Goal: Task Accomplishment & Management: Manage account settings

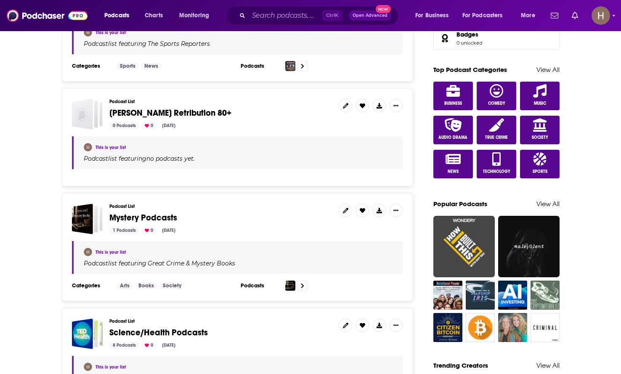
scroll to position [379, 0]
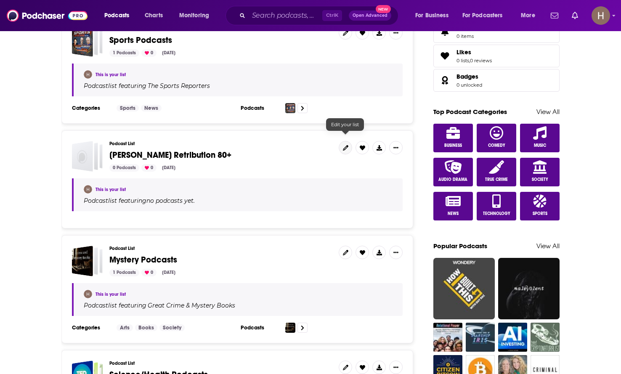
click at [346, 145] on icon at bounding box center [345, 147] width 5 height 5
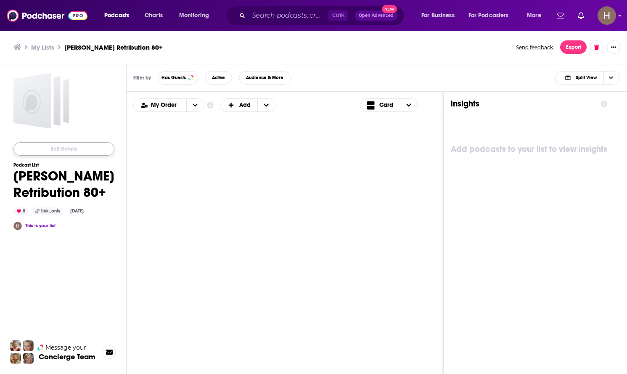
click at [54, 145] on button "Edit Details" at bounding box center [63, 148] width 101 height 13
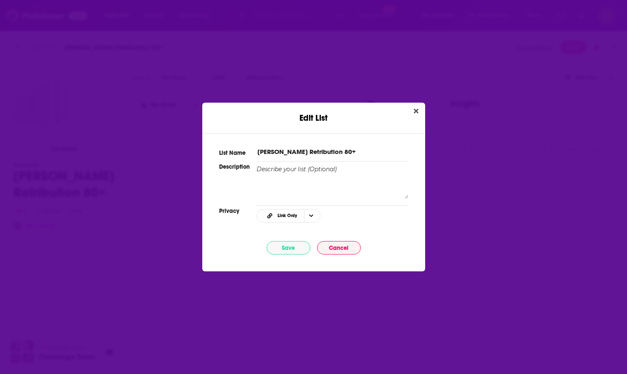
click at [307, 150] on input "Jon Karl Retribution 80+" at bounding box center [332, 151] width 151 height 9
drag, startPoint x: 333, startPoint y: 152, endPoint x: 293, endPoint y: 150, distance: 40.5
click at [294, 150] on input "Jon Karl Retribution 80+" at bounding box center [332, 151] width 151 height 9
type input "[PERSON_NAME] - Requested Podcasts"
click at [289, 252] on button "Save" at bounding box center [289, 247] width 44 height 13
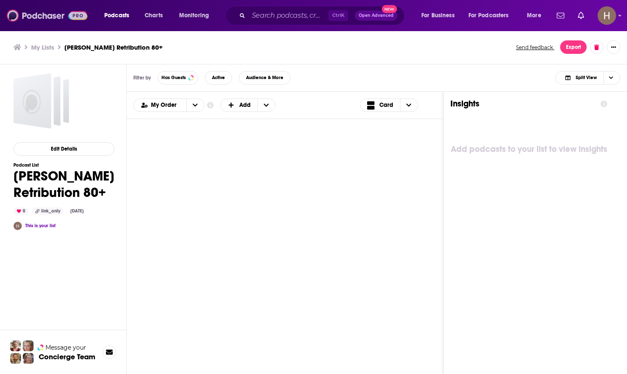
click at [27, 19] on img at bounding box center [47, 16] width 81 height 16
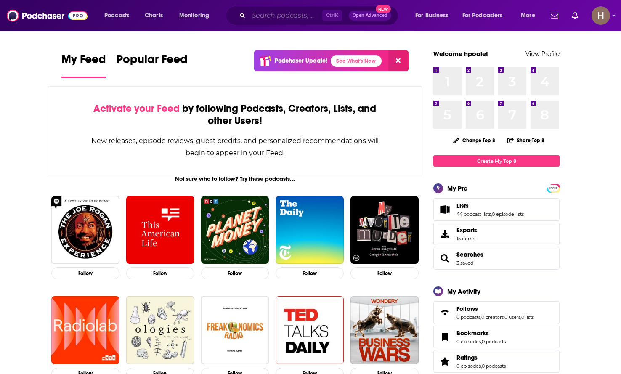
click at [301, 19] on input "Search podcasts, credits, & more..." at bounding box center [286, 15] width 74 height 13
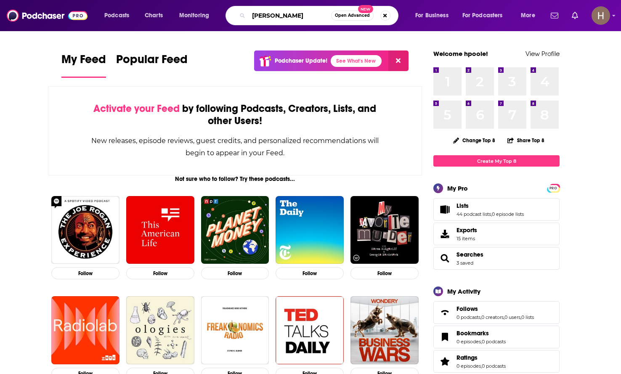
type input "scott galloway"
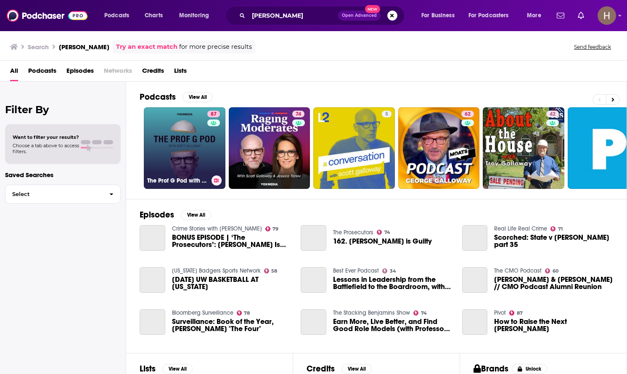
click at [196, 147] on link "87 The Prof G Pod with Scott Galloway" at bounding box center [185, 148] width 82 height 82
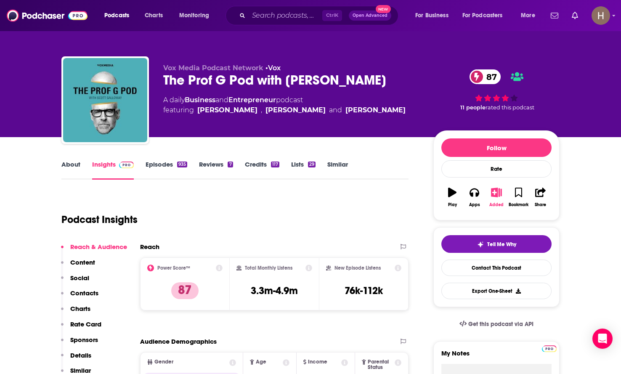
click at [494, 194] on icon "button" at bounding box center [496, 192] width 11 height 9
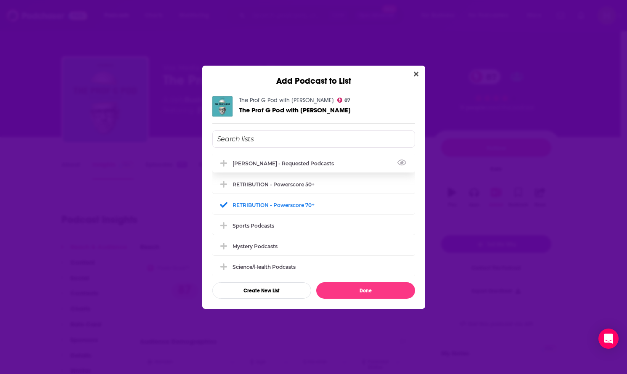
click at [301, 167] on div "[PERSON_NAME] - Requested Podcasts" at bounding box center [313, 163] width 203 height 19
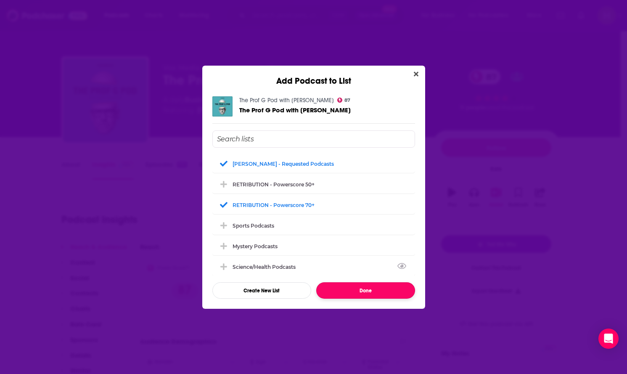
click at [348, 289] on button "Done" at bounding box center [365, 290] width 99 height 16
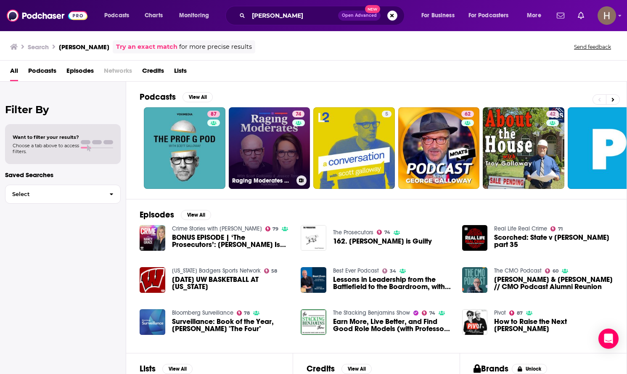
click at [302, 179] on icon at bounding box center [301, 180] width 5 height 4
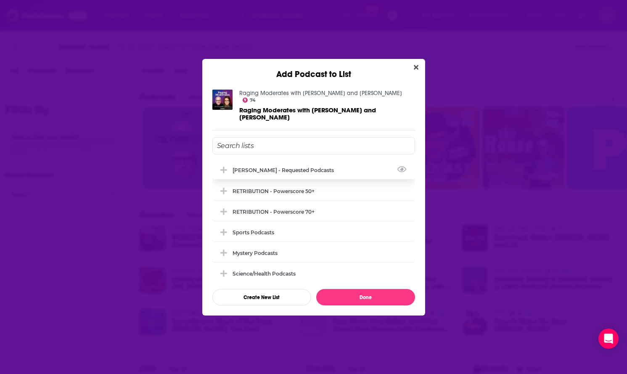
click at [268, 167] on div "[PERSON_NAME] - Requested Podcasts" at bounding box center [286, 170] width 106 height 6
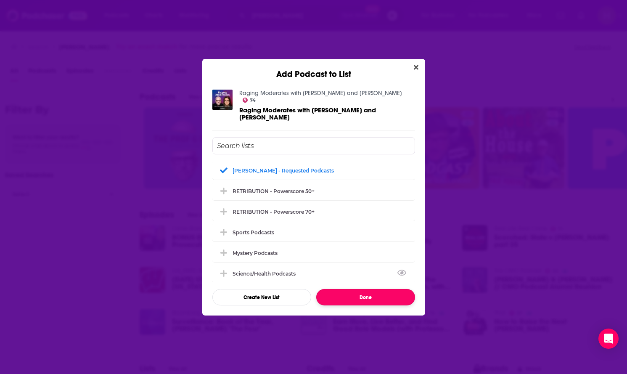
click at [371, 291] on button "Done" at bounding box center [365, 297] width 99 height 16
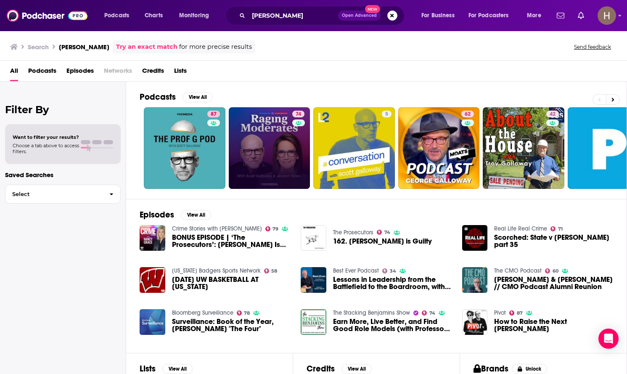
drag, startPoint x: 108, startPoint y: 237, endPoint x: 114, endPoint y: 234, distance: 6.0
click at [108, 237] on div "Filter By Want to filter your results? Choose a tab above to access filters. Sa…" at bounding box center [63, 269] width 126 height 374
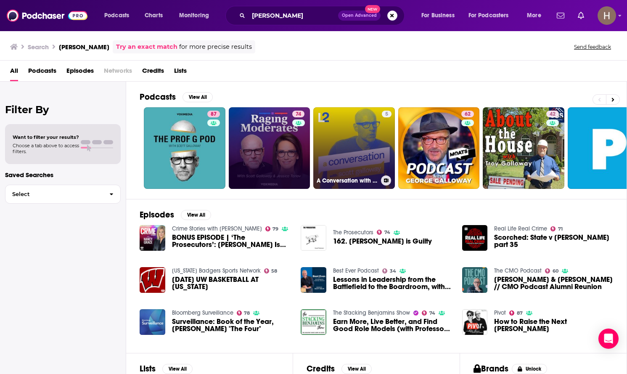
click at [372, 122] on link "5 A Conversation with Scott Galloway" at bounding box center [354, 148] width 82 height 82
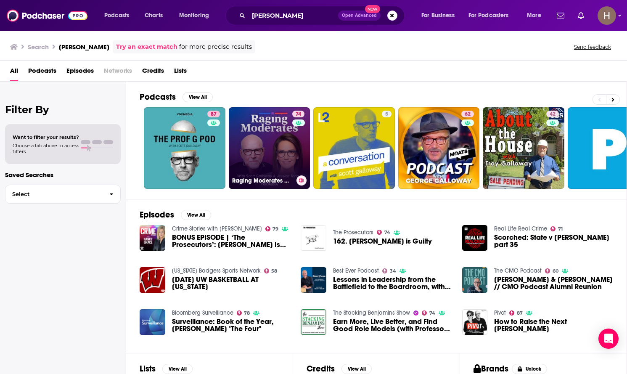
click at [270, 125] on link "74 Raging Moderates with Scott Galloway and Jessica Tarlov" at bounding box center [270, 148] width 82 height 82
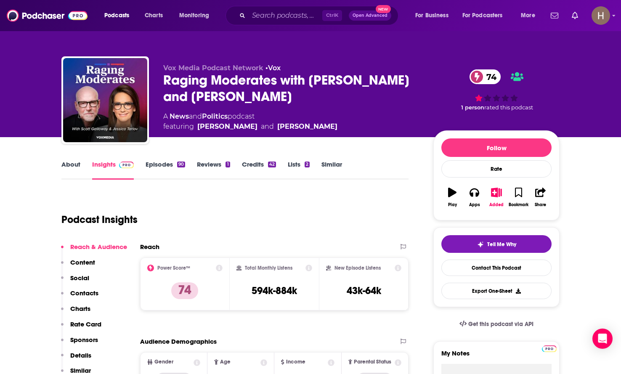
click at [73, 164] on link "About" at bounding box center [70, 169] width 19 height 19
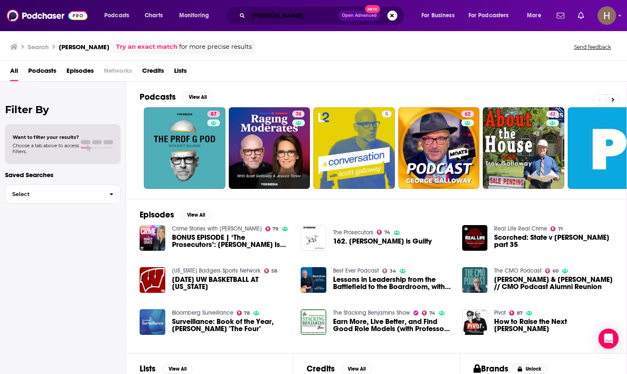
click at [284, 16] on input "scott galloway" at bounding box center [294, 15] width 90 height 13
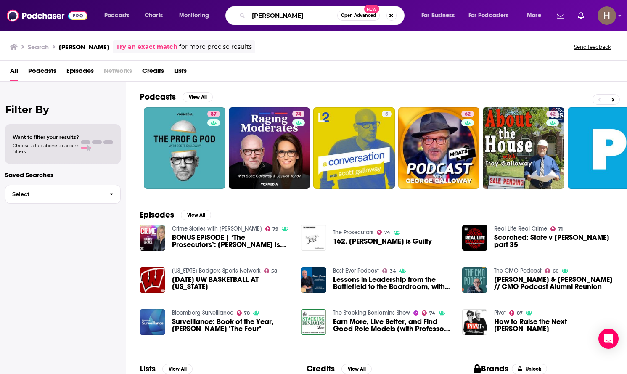
click at [284, 16] on input "scott galloway" at bounding box center [293, 15] width 89 height 13
type input "bill kristol"
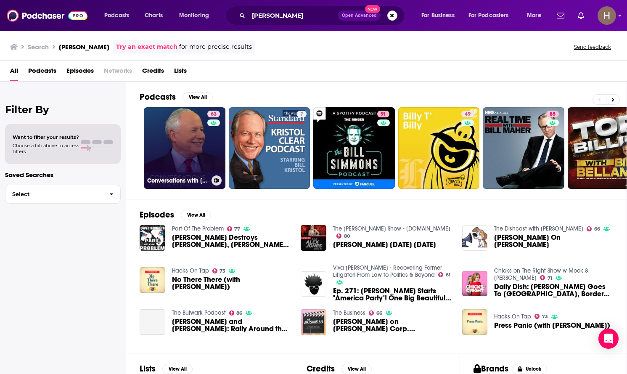
click at [183, 140] on link "63 Conversations with Bill Kristol" at bounding box center [185, 148] width 82 height 82
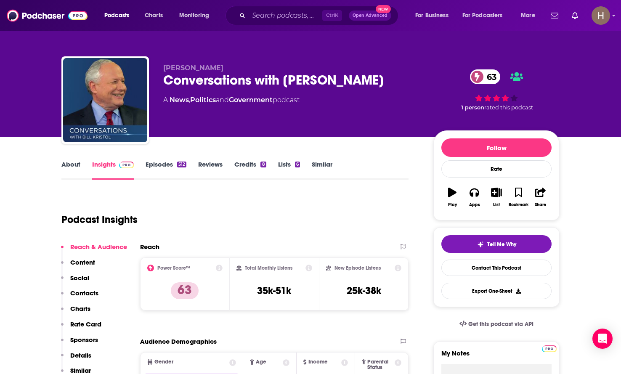
click at [72, 169] on link "About" at bounding box center [70, 169] width 19 height 19
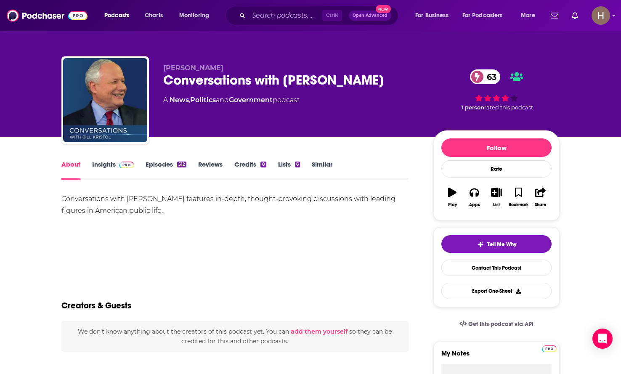
click at [105, 164] on link "Insights" at bounding box center [113, 169] width 42 height 19
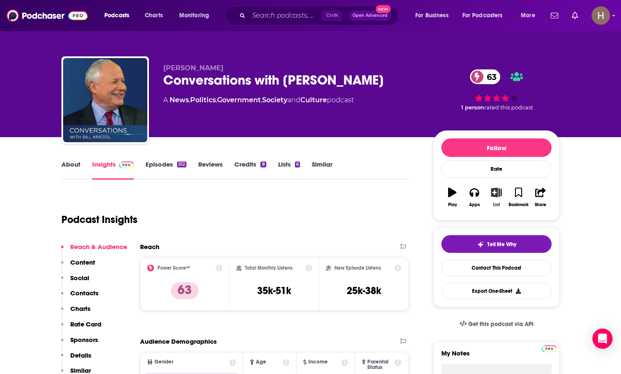
click at [495, 188] on icon "button" at bounding box center [496, 192] width 11 height 9
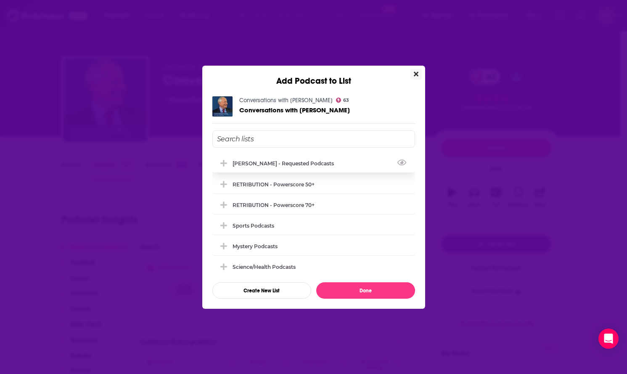
click at [261, 166] on div "[PERSON_NAME] - Requested Podcasts" at bounding box center [286, 163] width 106 height 6
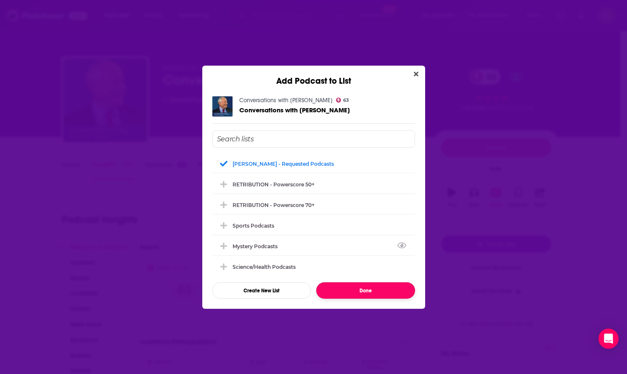
click at [393, 293] on button "Done" at bounding box center [365, 290] width 99 height 16
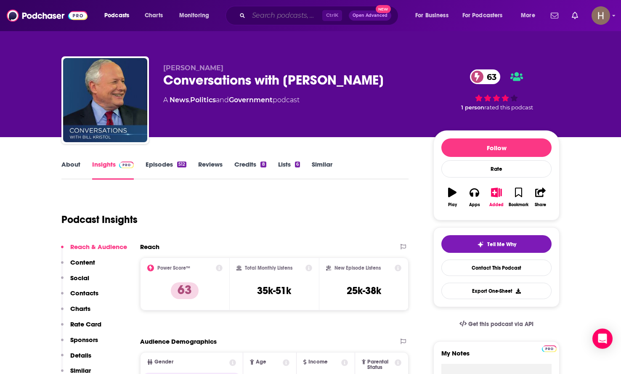
click at [292, 18] on input "Search podcasts, credits, & more..." at bounding box center [286, 15] width 74 height 13
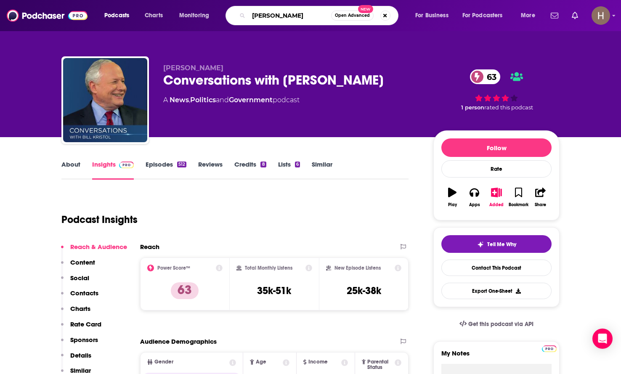
type input "bill press"
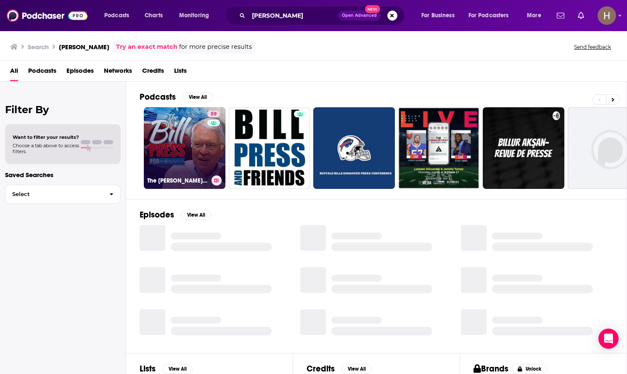
click at [186, 141] on link "59 The Bill Press Pod" at bounding box center [185, 148] width 82 height 82
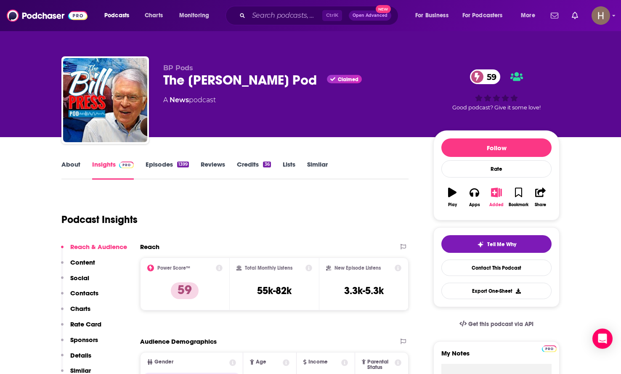
click at [494, 195] on icon "button" at bounding box center [496, 192] width 11 height 9
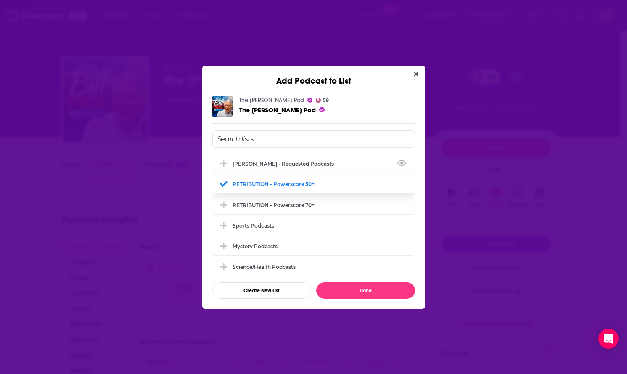
click at [279, 162] on div "[PERSON_NAME] - Requested Podcasts" at bounding box center [286, 164] width 106 height 6
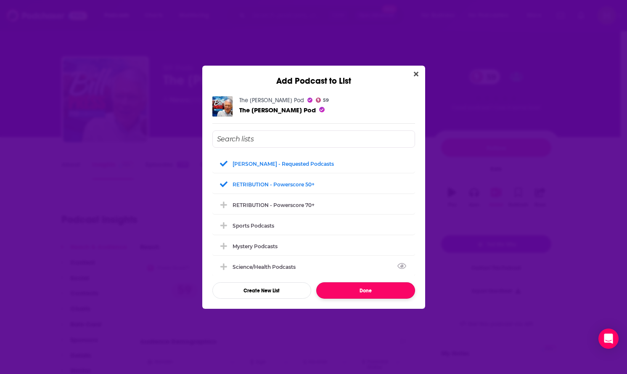
click at [360, 295] on button "Done" at bounding box center [365, 290] width 99 height 16
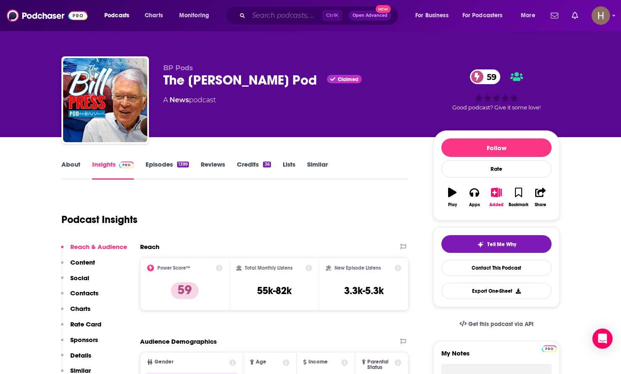
click at [281, 15] on input "Search podcasts, credits, & more..." at bounding box center [286, 15] width 74 height 13
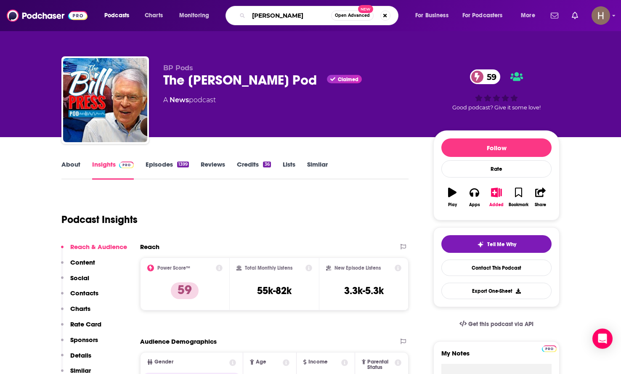
type input "andrew schulz"
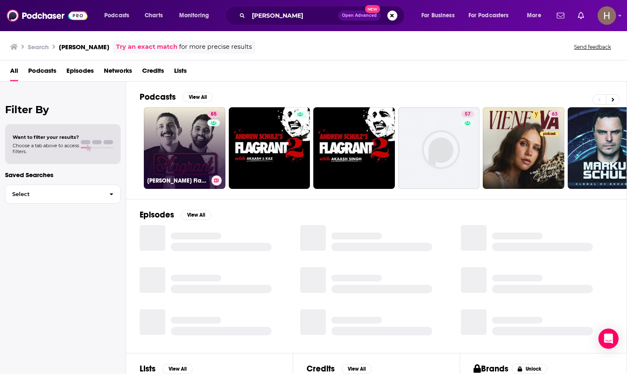
click at [180, 128] on link "85 Andrew Schulz's Flagrant with Akaash Singh" at bounding box center [185, 148] width 82 height 82
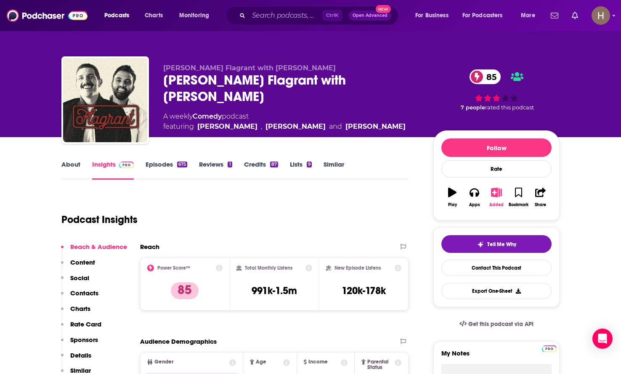
click at [495, 192] on icon "button" at bounding box center [496, 192] width 11 height 9
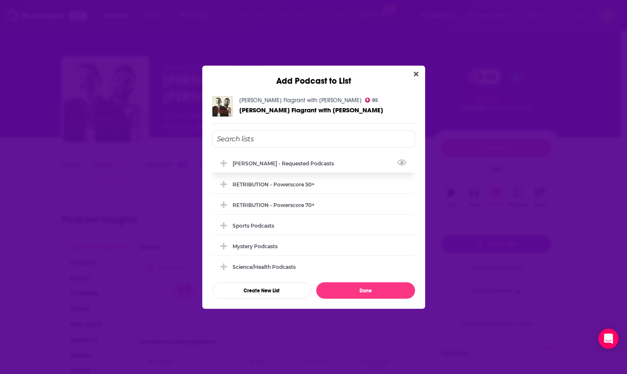
click at [296, 162] on div "[PERSON_NAME] - Requested Podcasts" at bounding box center [286, 163] width 106 height 6
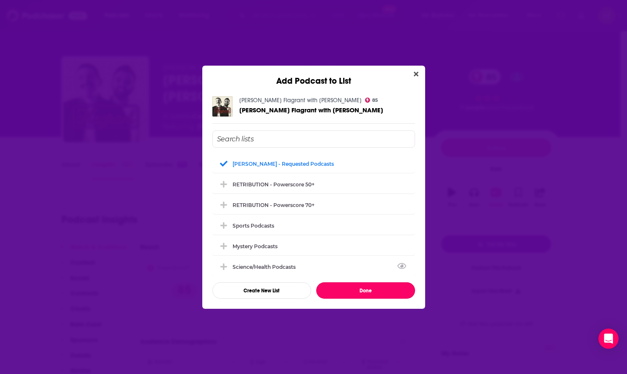
click at [356, 286] on button "Done" at bounding box center [365, 290] width 99 height 16
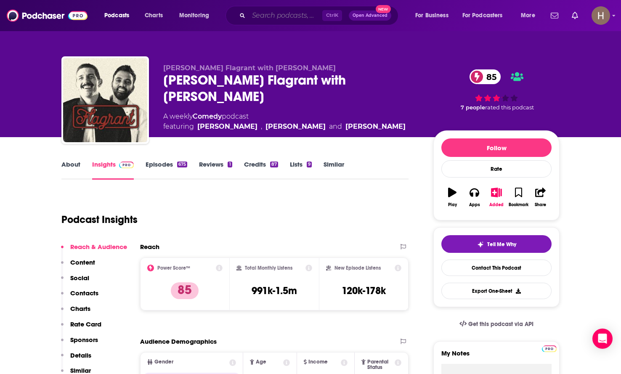
click at [289, 16] on input "Search podcasts, credits, & more..." at bounding box center [286, 15] width 74 height 13
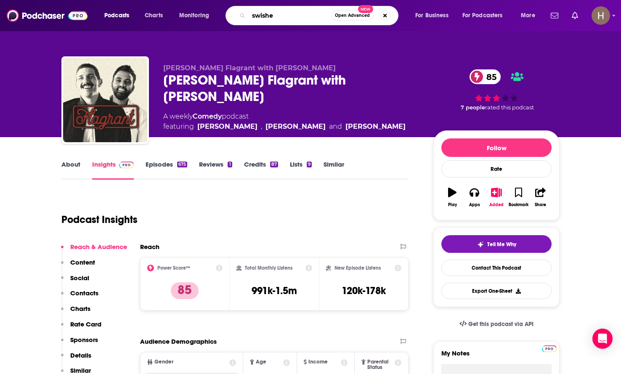
type input "swisher"
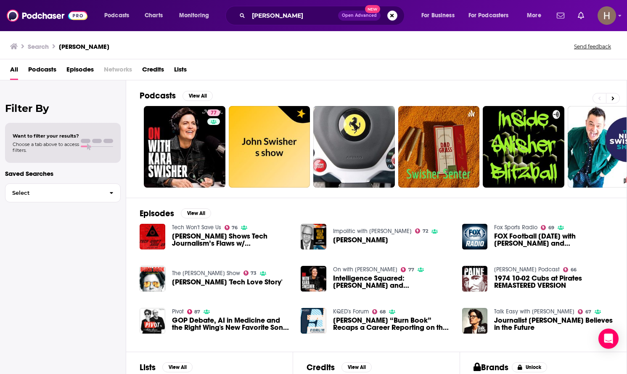
click at [293, 76] on div "All Podcasts Episodes Networks Credits Lists" at bounding box center [315, 71] width 610 height 17
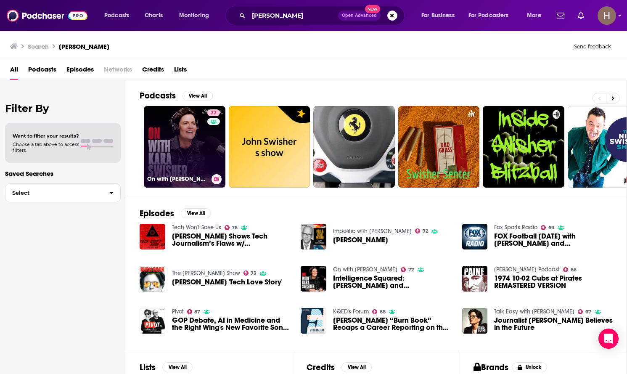
click at [171, 130] on link "77 On with Kara Swisher" at bounding box center [185, 147] width 82 height 82
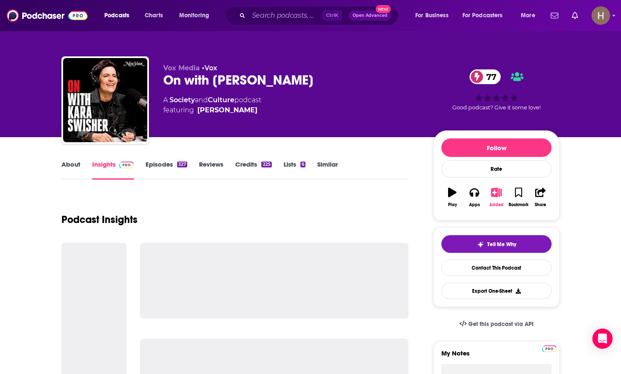
click at [496, 200] on button "Added" at bounding box center [496, 197] width 22 height 30
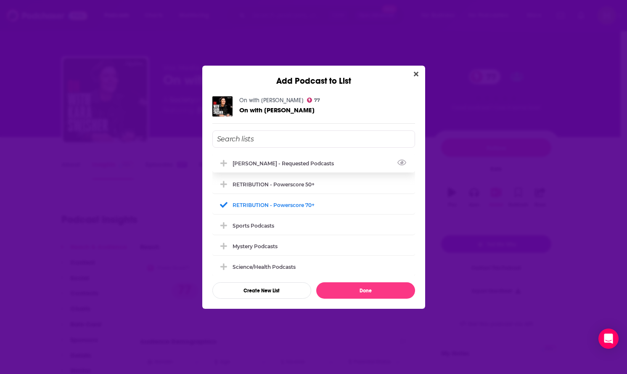
click at [243, 161] on div "[PERSON_NAME] - Requested Podcasts" at bounding box center [286, 163] width 106 height 6
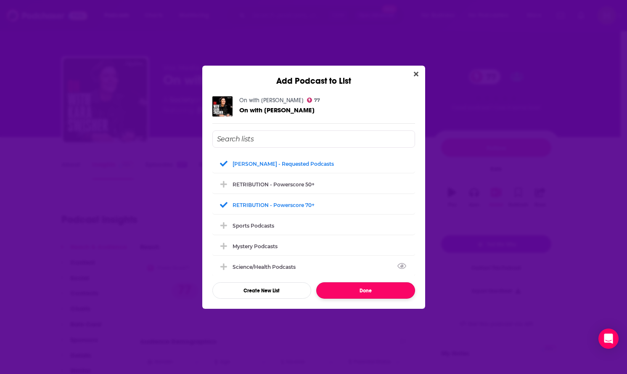
click at [362, 286] on button "Done" at bounding box center [365, 290] width 99 height 16
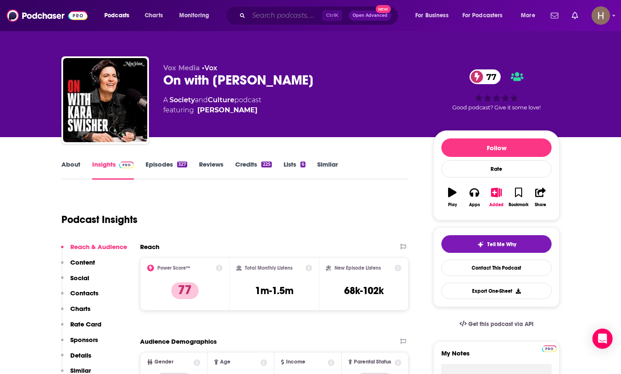
click at [289, 17] on input "Search podcasts, credits, & more..." at bounding box center [286, 15] width 74 height 13
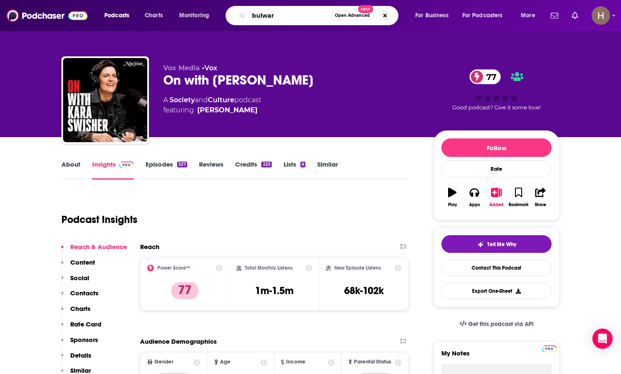
type input "bulwark"
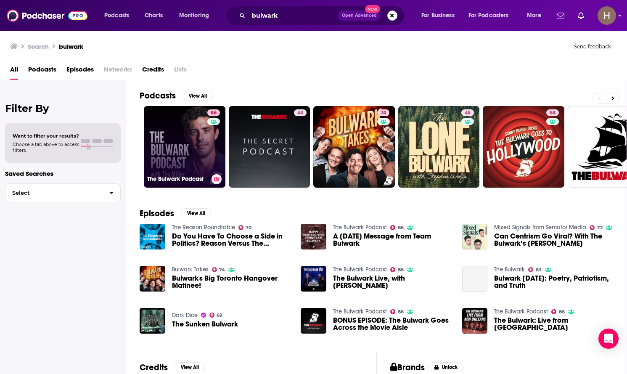
click at [159, 132] on link "86 The Bulwark Podcast" at bounding box center [185, 147] width 82 height 82
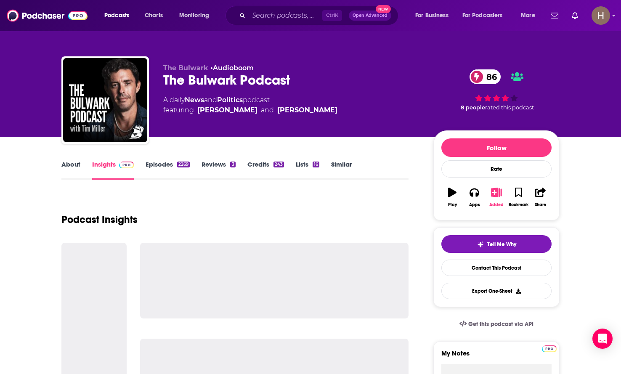
click at [496, 193] on icon "button" at bounding box center [496, 192] width 11 height 9
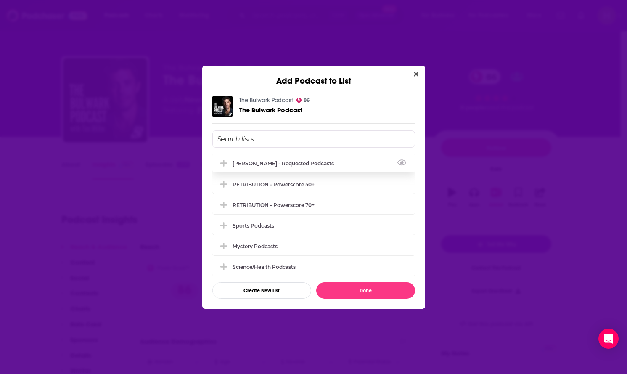
click at [254, 167] on div "[PERSON_NAME] - Requested Podcasts" at bounding box center [313, 163] width 203 height 19
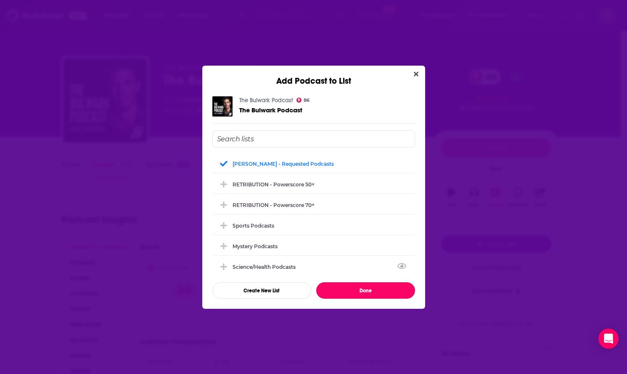
click at [356, 288] on button "Done" at bounding box center [365, 290] width 99 height 16
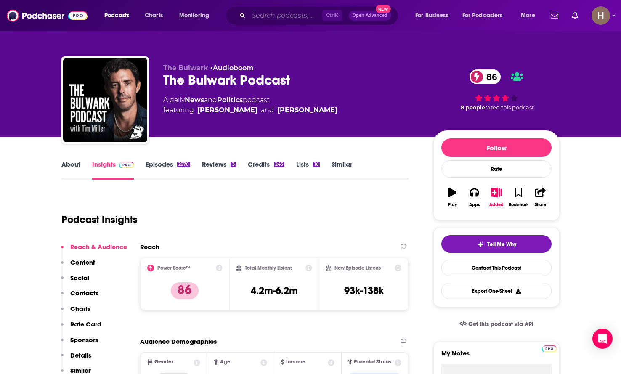
click at [275, 19] on input "Search podcasts, credits, & more..." at bounding box center [286, 15] width 74 height 13
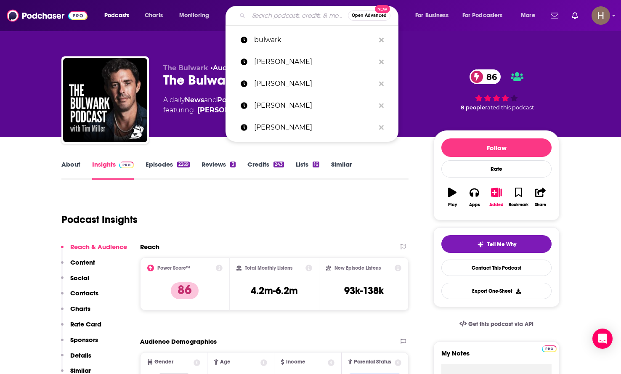
type input "v"
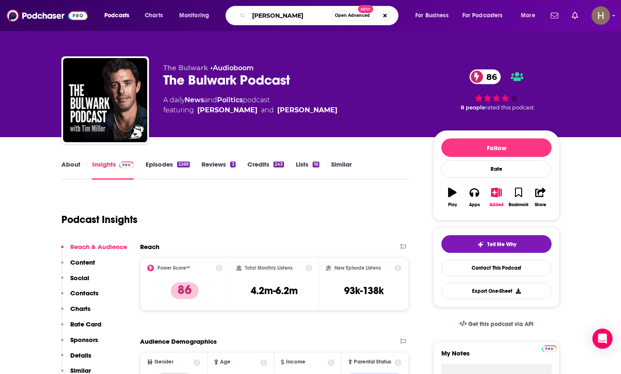
type input "tommy veiter"
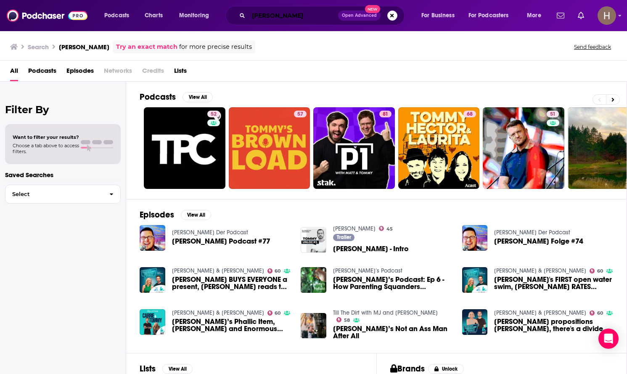
click at [266, 10] on input "tommy veiter" at bounding box center [294, 15] width 90 height 13
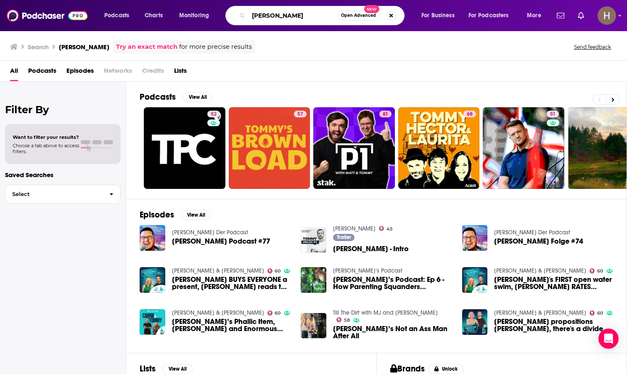
click at [266, 10] on input "tommy veiter" at bounding box center [293, 15] width 89 height 13
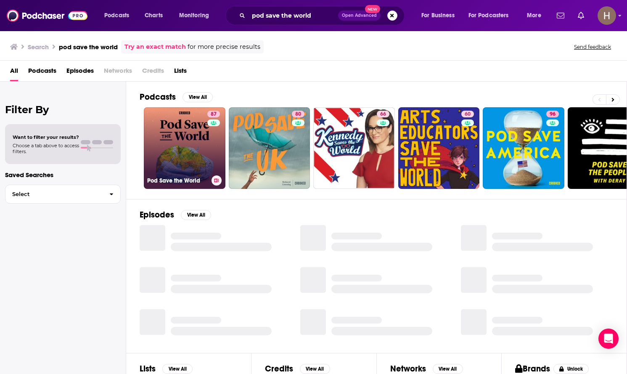
click at [218, 183] on button at bounding box center [217, 180] width 10 height 10
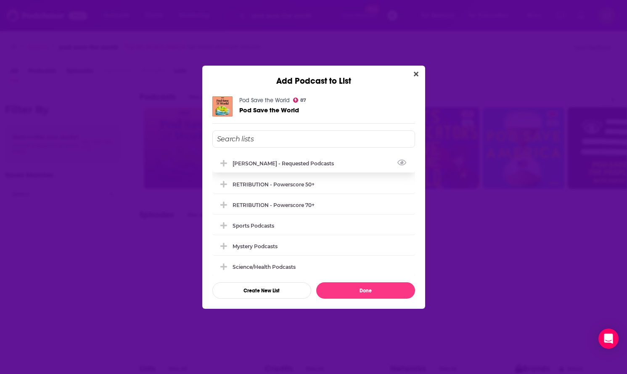
click at [305, 158] on div "[PERSON_NAME] - Requested Podcasts" at bounding box center [313, 163] width 203 height 19
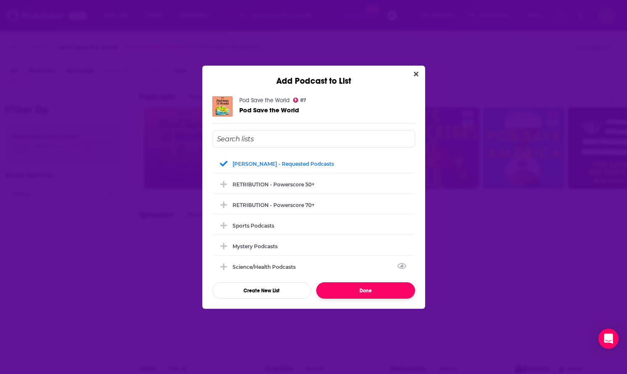
click at [378, 293] on button "Done" at bounding box center [365, 290] width 99 height 16
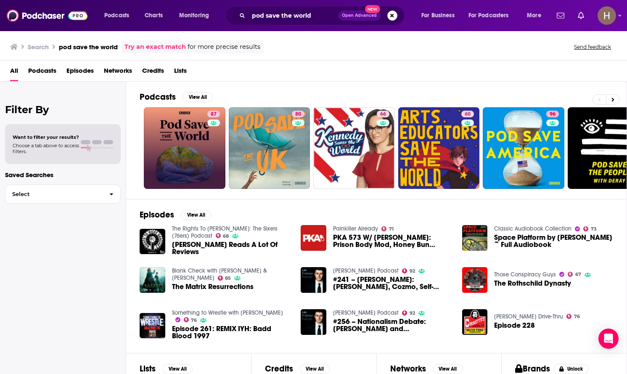
click at [95, 239] on div "Filter By Want to filter your results? Choose a tab above to access filters. Sa…" at bounding box center [63, 269] width 126 height 374
click at [280, 16] on input "pod save the world" at bounding box center [294, 15] width 90 height 13
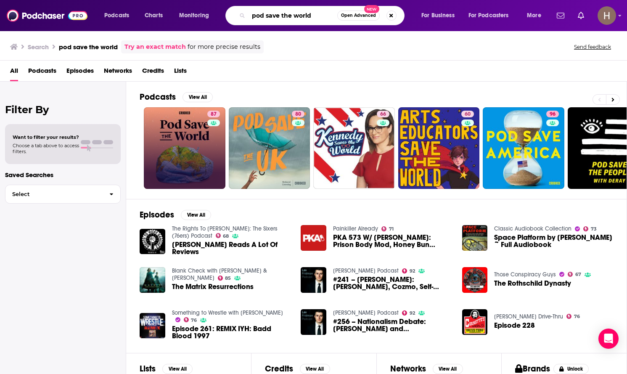
click at [280, 16] on input "pod save the world" at bounding box center [293, 15] width 89 height 13
type input "hasan piker"
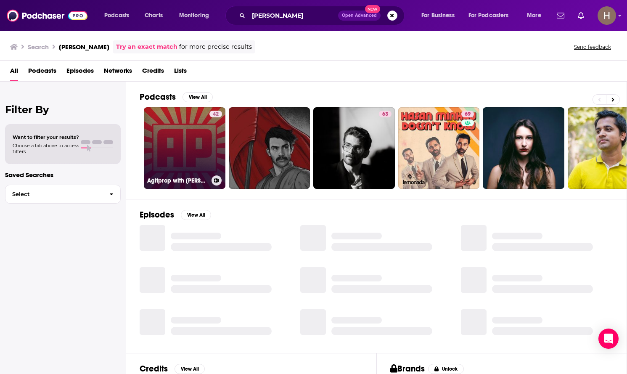
click at [194, 142] on link "42 Agitprop with Hasan Piker" at bounding box center [185, 148] width 82 height 82
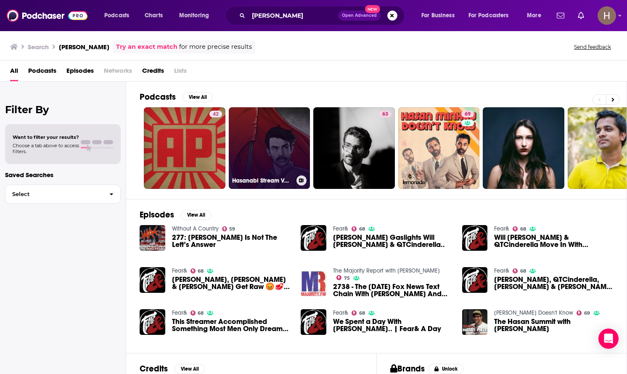
click at [280, 126] on link "Hasanabi Stream VOD Audio (Hasan Piker)" at bounding box center [270, 148] width 82 height 82
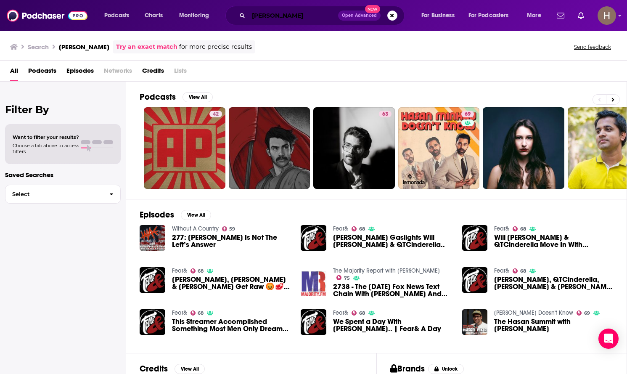
click at [279, 17] on input "hasan piker" at bounding box center [294, 15] width 90 height 13
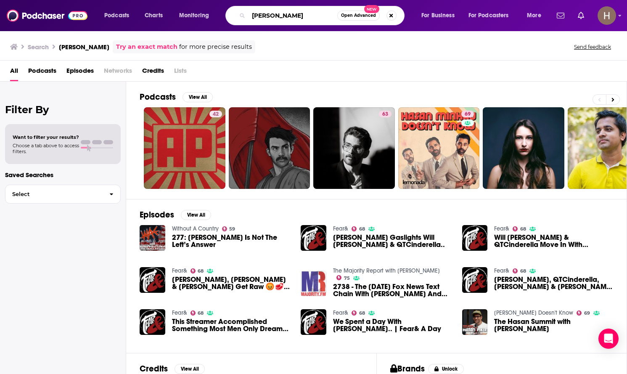
click at [279, 17] on input "hasan piker" at bounding box center [293, 15] width 89 height 13
type input "shetty"
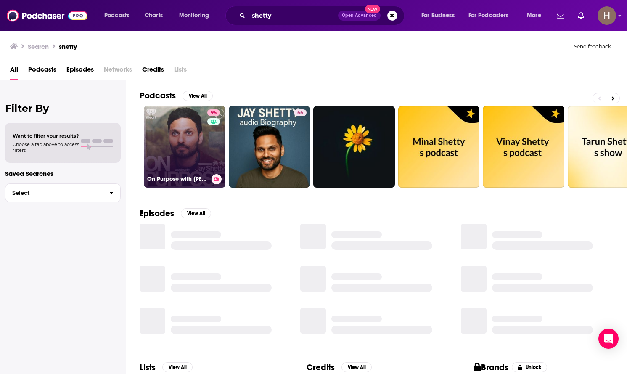
click at [189, 139] on link "95 On Purpose with Jay Shetty" at bounding box center [185, 147] width 82 height 82
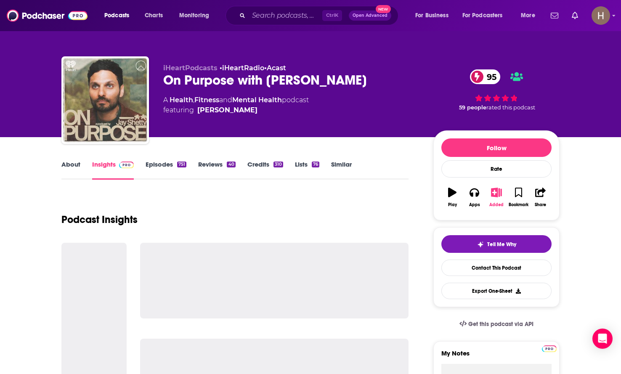
click at [493, 191] on icon "button" at bounding box center [496, 192] width 11 height 9
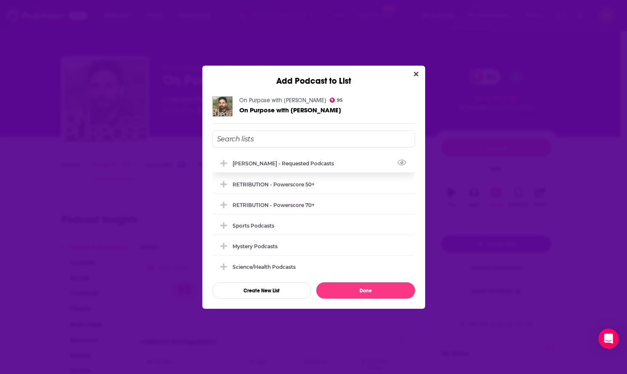
click at [260, 166] on div "[PERSON_NAME] - Requested Podcasts" at bounding box center [286, 163] width 106 height 6
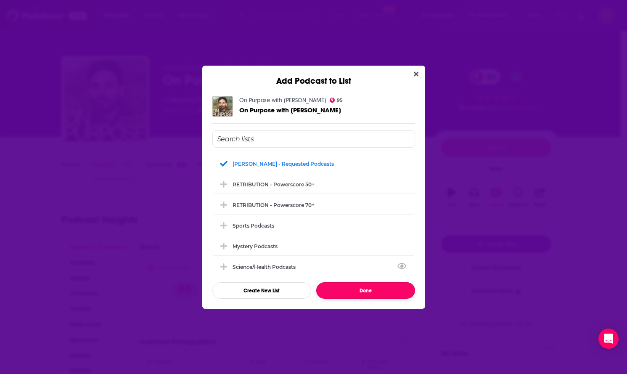
click at [371, 292] on button "Done" at bounding box center [365, 290] width 99 height 16
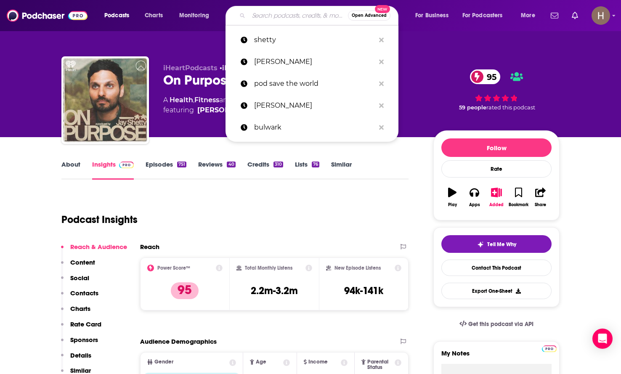
click at [265, 15] on input "Search podcasts, credits, & more..." at bounding box center [298, 15] width 99 height 13
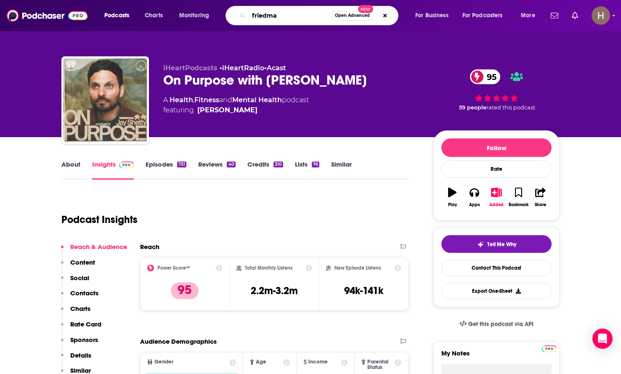
type input "friedman"
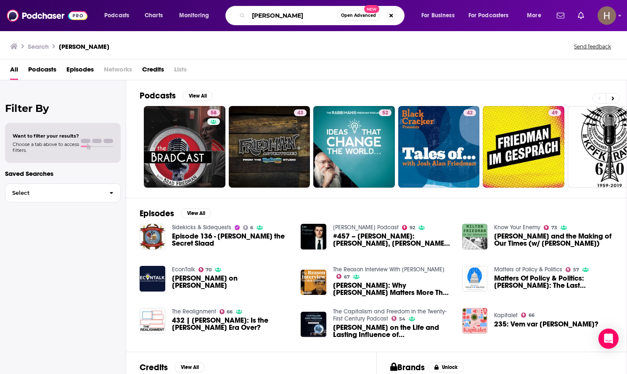
click at [252, 13] on input "friedman" at bounding box center [293, 15] width 89 height 13
type input "lex friedman"
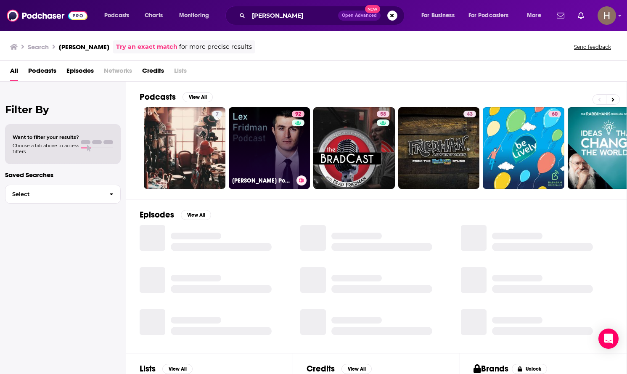
click at [263, 130] on link "92 Lex Fridman Podcast" at bounding box center [270, 148] width 82 height 82
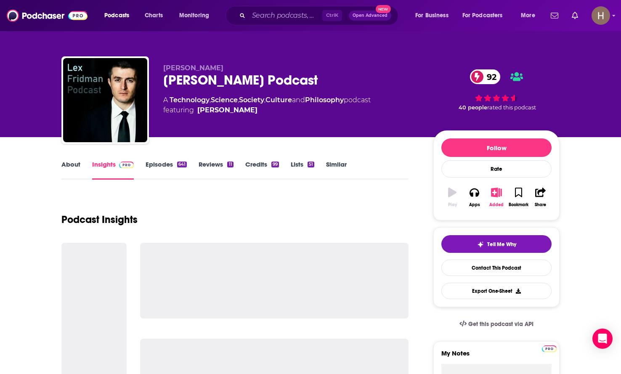
click at [503, 190] on button "Added" at bounding box center [496, 197] width 22 height 30
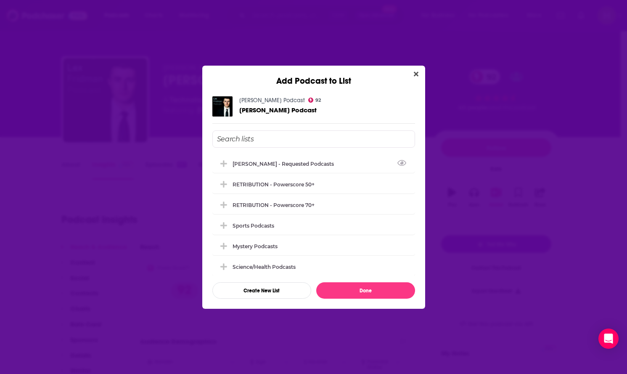
click at [256, 163] on div "[PERSON_NAME] - Requested Podcasts" at bounding box center [286, 164] width 106 height 6
click at [356, 291] on button "Done" at bounding box center [365, 290] width 99 height 16
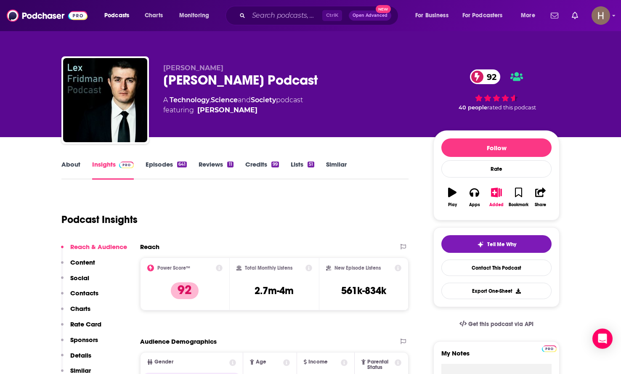
click at [270, 24] on div "Ctrl K Open Advanced New" at bounding box center [311, 15] width 173 height 19
click at [269, 18] on input "Search podcasts, credits, & more..." at bounding box center [286, 15] width 74 height 13
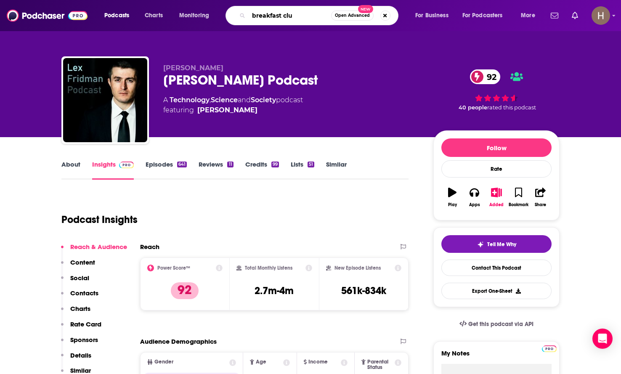
type input "breakfast club"
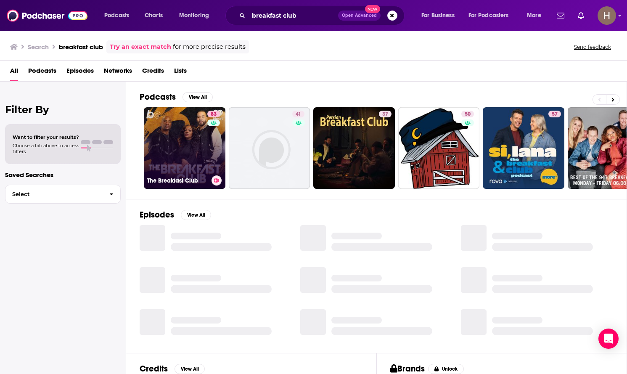
click at [216, 180] on icon at bounding box center [216, 180] width 5 height 4
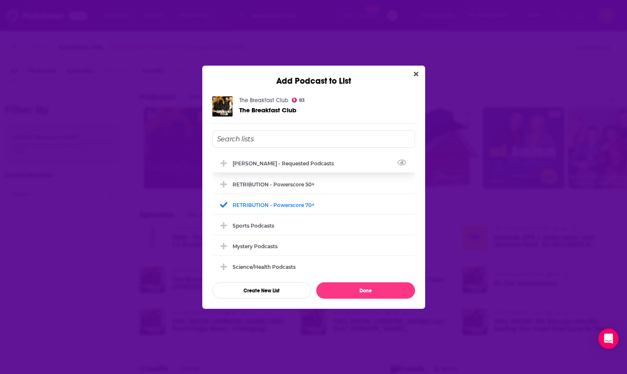
click at [285, 166] on div "[PERSON_NAME] - Requested Podcasts" at bounding box center [313, 163] width 203 height 19
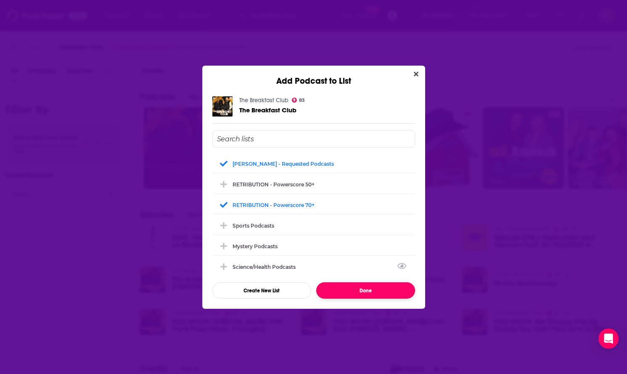
click at [366, 291] on button "Done" at bounding box center [365, 290] width 99 height 16
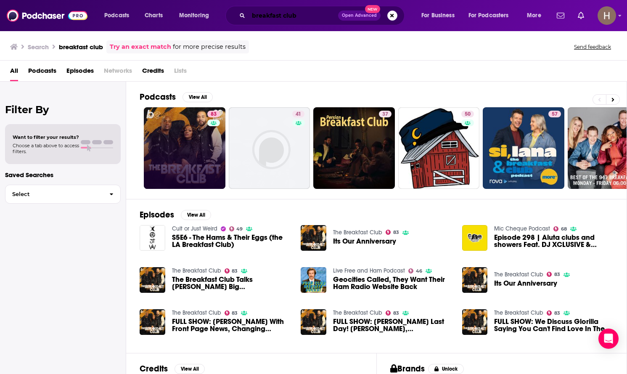
click at [283, 19] on input "breakfast club" at bounding box center [294, 15] width 90 height 13
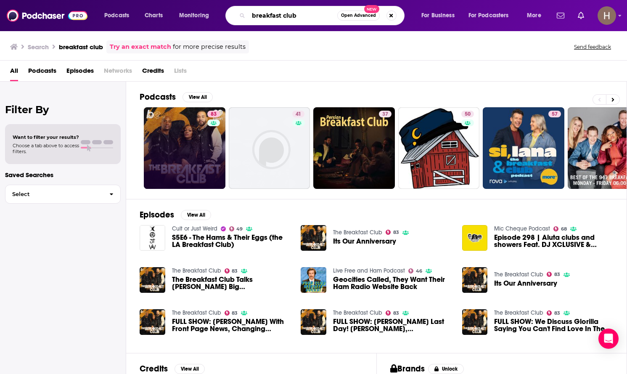
click at [283, 19] on input "breakfast club" at bounding box center [293, 15] width 89 height 13
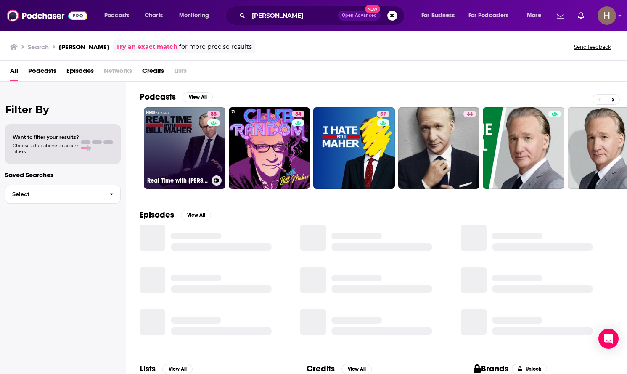
click at [214, 182] on icon at bounding box center [216, 180] width 5 height 4
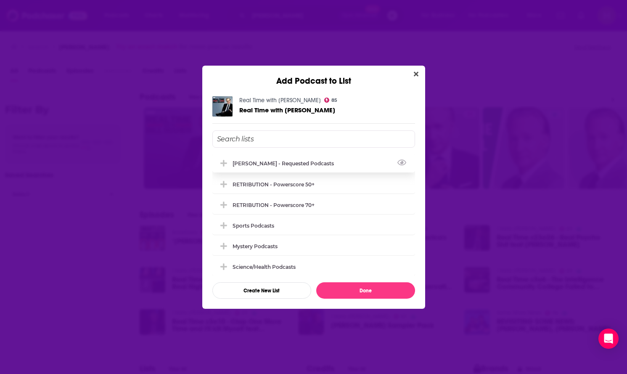
click at [285, 165] on div "[PERSON_NAME] - Requested Podcasts" at bounding box center [286, 163] width 106 height 6
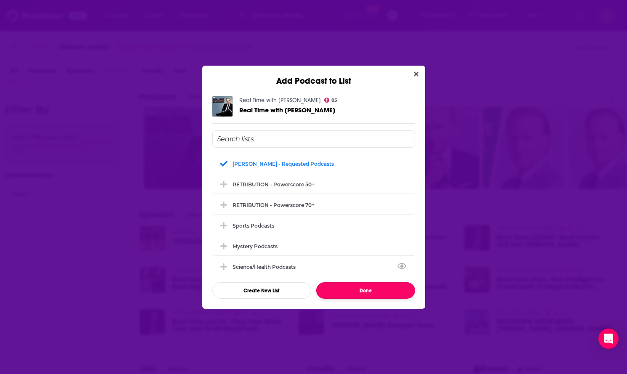
click at [360, 289] on button "Done" at bounding box center [365, 290] width 99 height 16
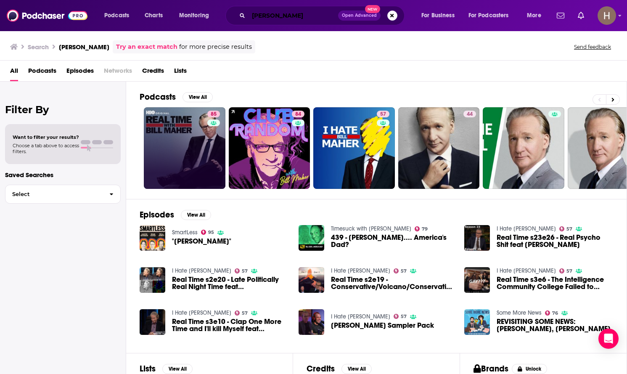
click at [267, 17] on input "bill maher" at bounding box center [294, 15] width 90 height 13
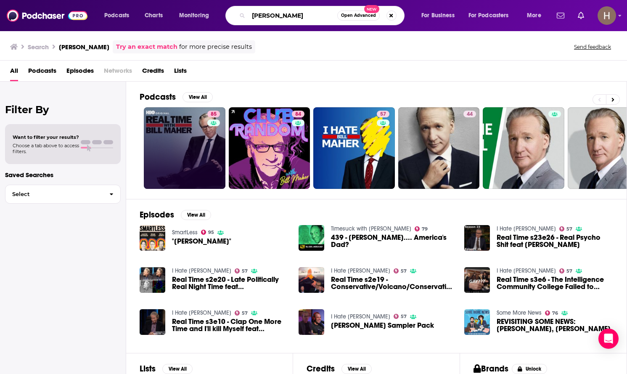
click at [267, 17] on input "bill maher" at bounding box center [293, 15] width 89 height 13
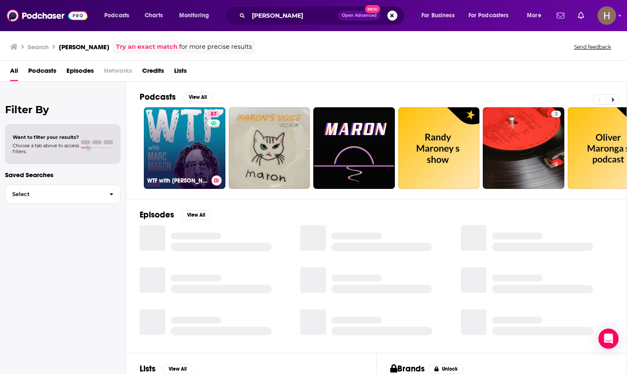
click at [217, 180] on icon at bounding box center [217, 180] width 5 height 4
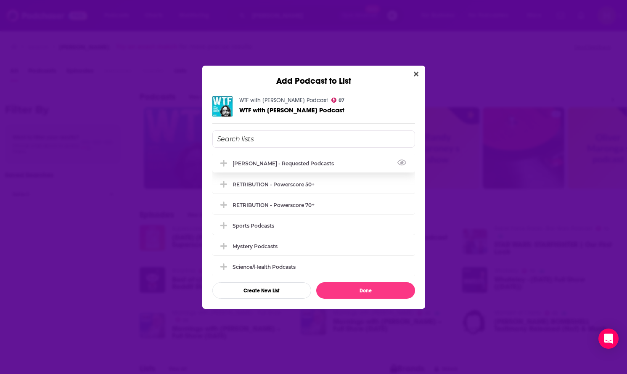
click at [260, 164] on div "[PERSON_NAME] - Requested Podcasts" at bounding box center [286, 163] width 106 height 6
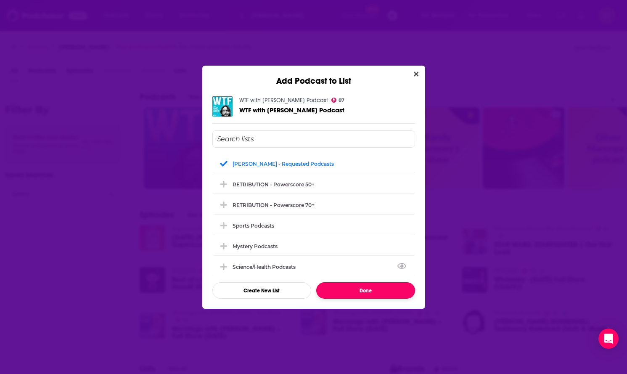
click at [376, 294] on button "Done" at bounding box center [365, 290] width 99 height 16
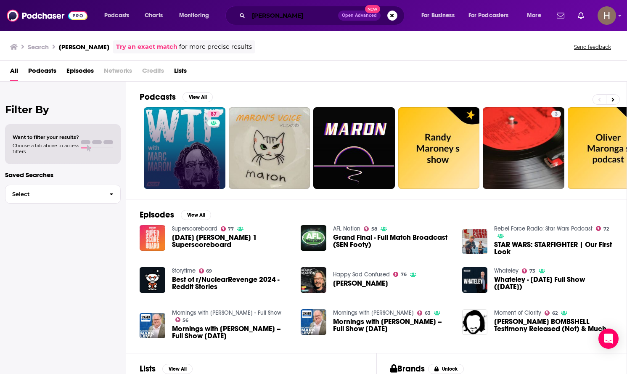
click at [303, 18] on input "mark maron" at bounding box center [294, 15] width 90 height 13
click at [303, 17] on input "mark maron" at bounding box center [294, 15] width 90 height 13
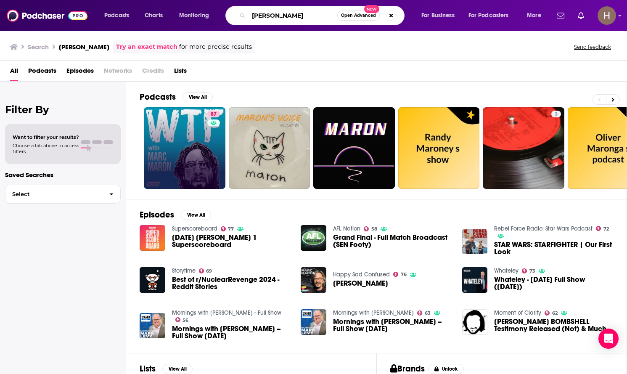
click at [303, 17] on input "mark maron" at bounding box center [293, 15] width 89 height 13
type input "theo vonn"
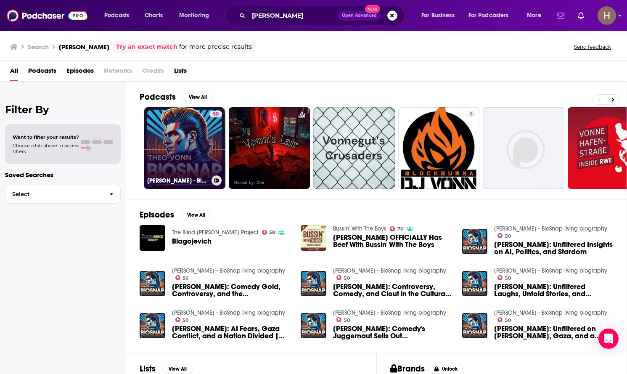
click at [182, 156] on link "50 Theo Vonn - BioSnap living biography" at bounding box center [185, 148] width 82 height 82
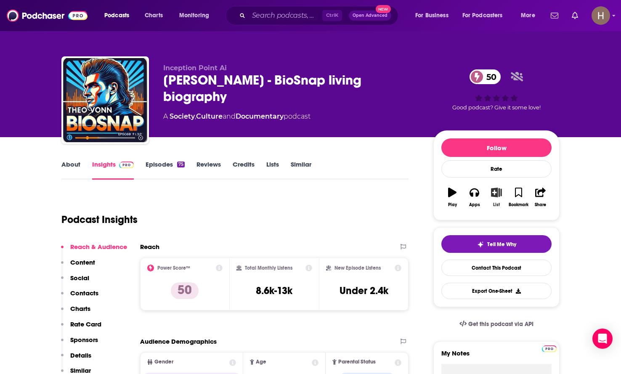
click at [493, 198] on button "List" at bounding box center [496, 197] width 22 height 30
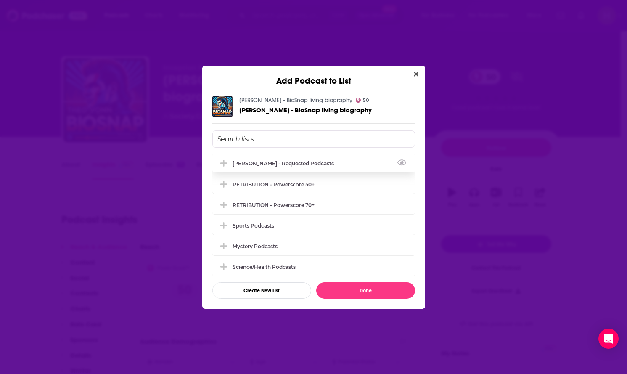
click at [233, 161] on div "[PERSON_NAME] - Requested Podcasts" at bounding box center [286, 163] width 106 height 6
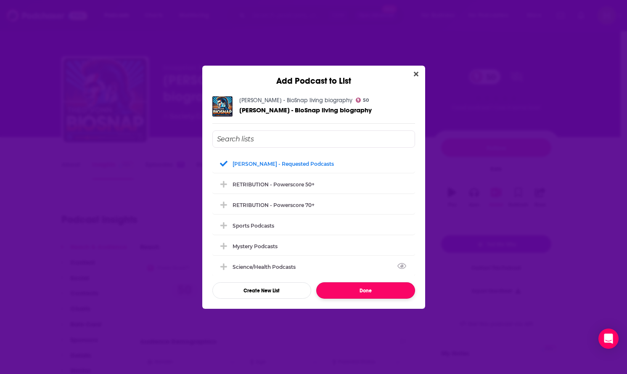
click at [374, 291] on button "Done" at bounding box center [365, 290] width 99 height 16
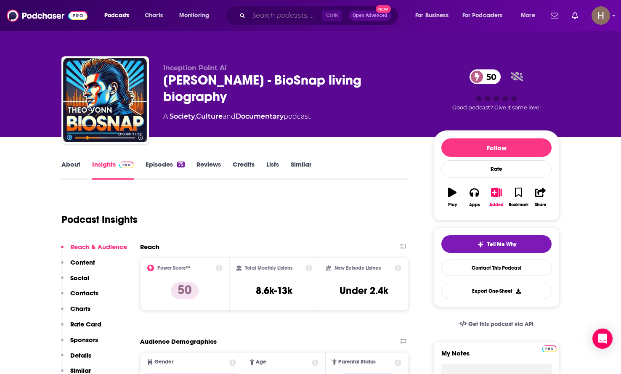
click at [278, 13] on input "Search podcasts, credits, & more..." at bounding box center [286, 15] width 74 height 13
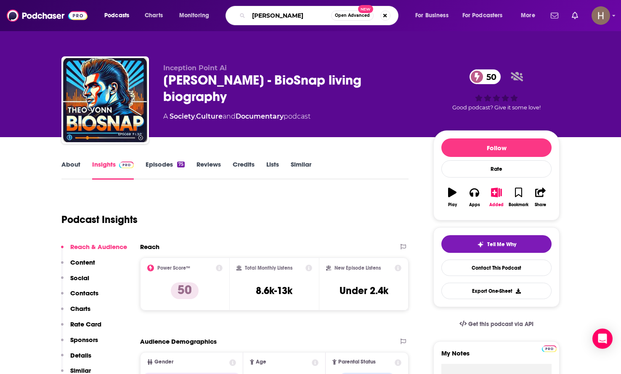
type input "david pakman"
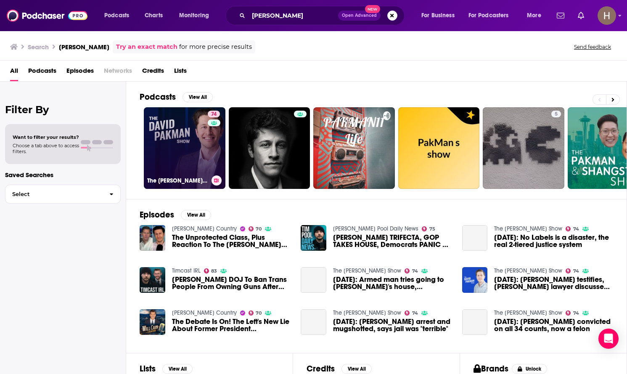
click at [187, 143] on link "74 The David Pakman Show" at bounding box center [185, 148] width 82 height 82
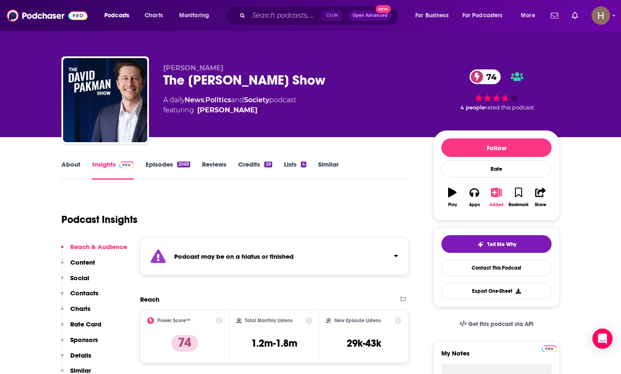
click at [494, 197] on icon "button" at bounding box center [496, 192] width 11 height 9
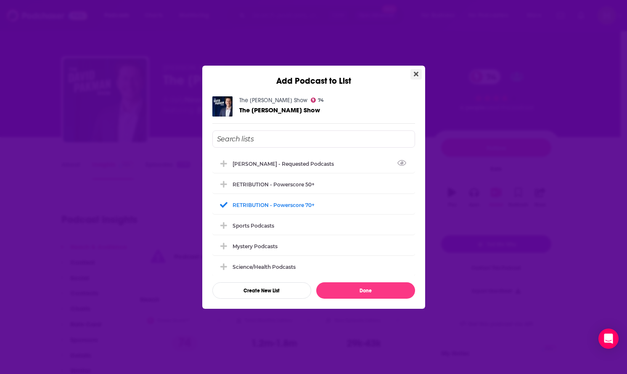
click at [414, 73] on icon "Close" at bounding box center [416, 74] width 5 height 7
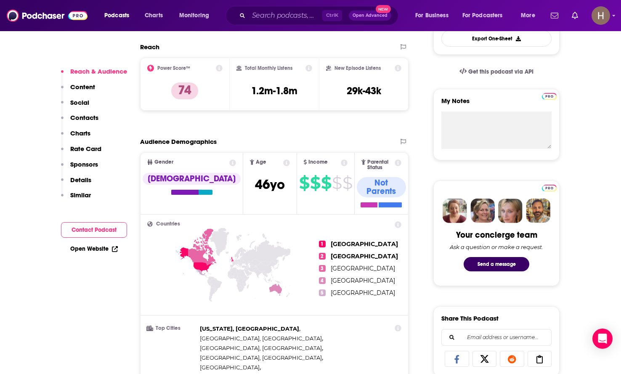
scroll to position [84, 0]
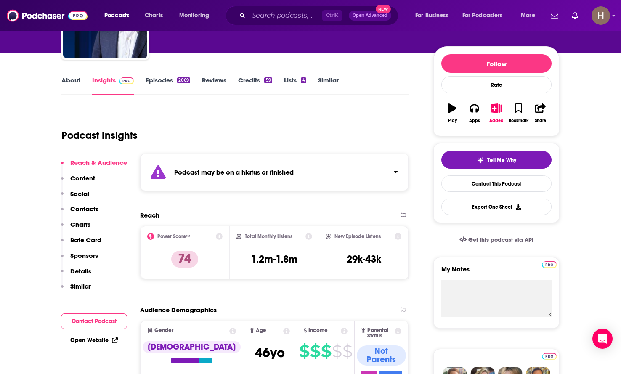
click at [172, 82] on link "Episodes 2069" at bounding box center [168, 85] width 45 height 19
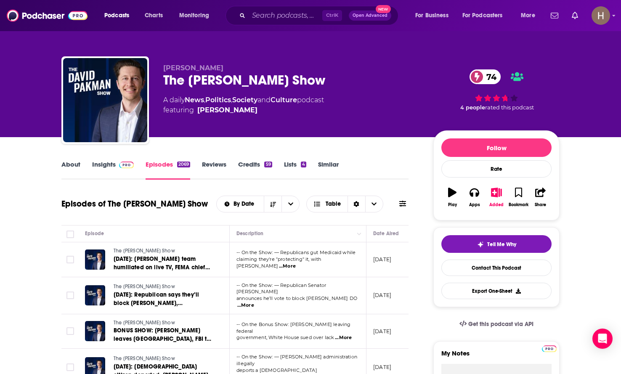
click at [111, 167] on link "Insights" at bounding box center [113, 169] width 42 height 19
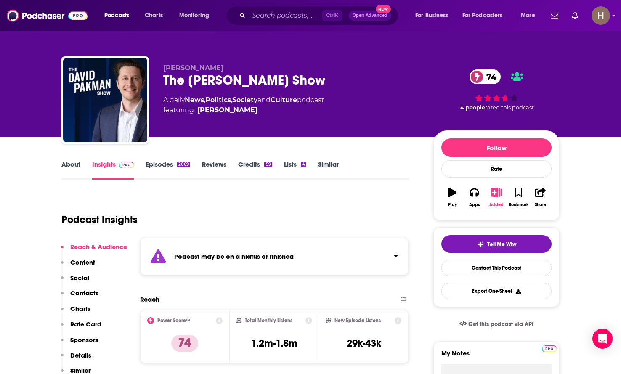
click at [497, 201] on button "Added" at bounding box center [496, 197] width 22 height 30
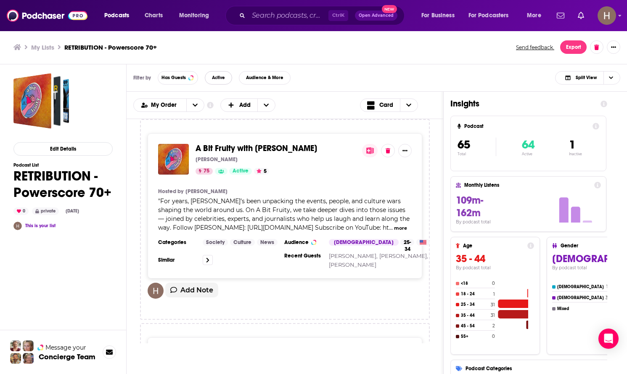
click at [219, 80] on span "Active" at bounding box center [218, 77] width 13 height 5
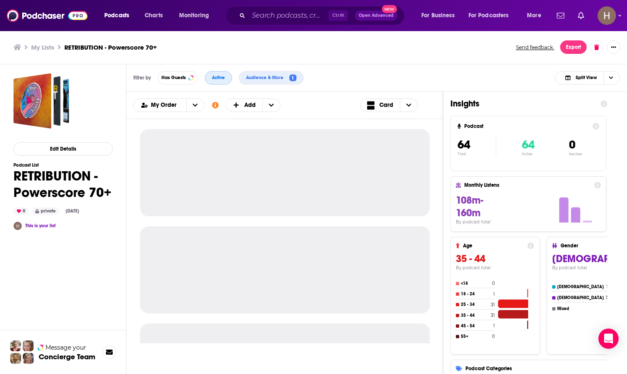
click at [217, 79] on span "Active" at bounding box center [218, 77] width 13 height 5
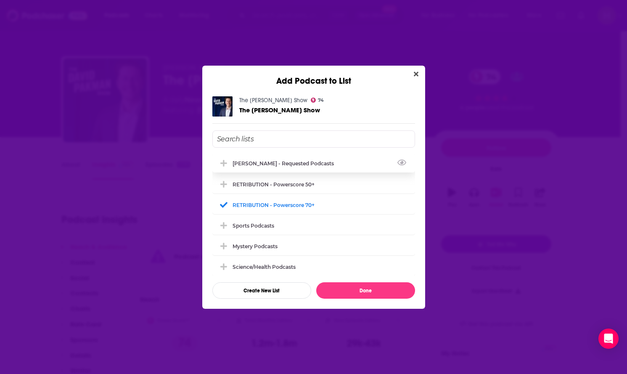
click at [278, 162] on div "[PERSON_NAME] - Requested Podcasts" at bounding box center [286, 163] width 106 height 6
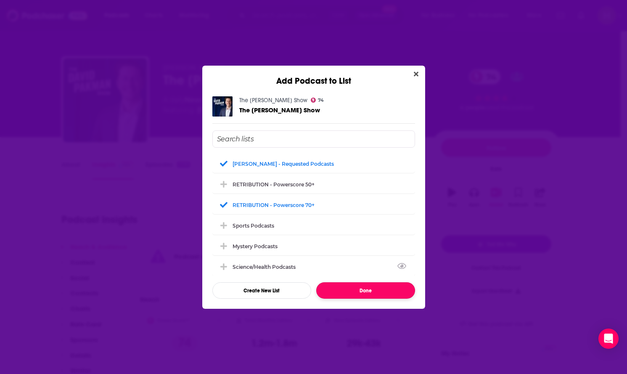
click at [366, 296] on button "Done" at bounding box center [365, 290] width 99 height 16
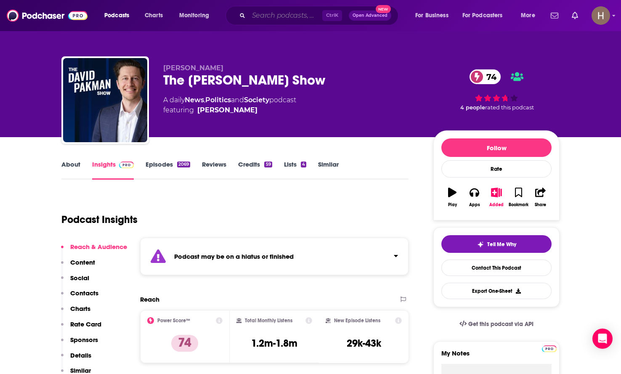
click at [256, 15] on input "Search podcasts, credits, & more..." at bounding box center [286, 15] width 74 height 13
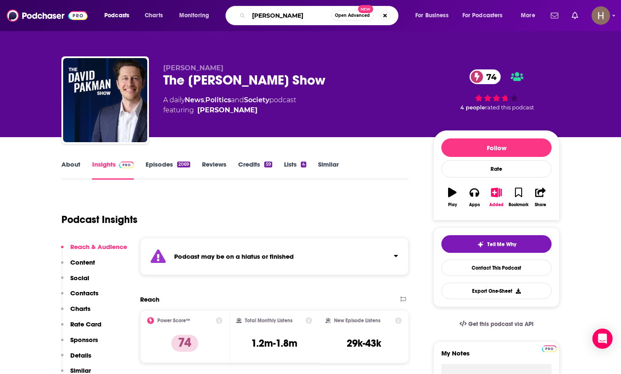
type input "hasan piker"
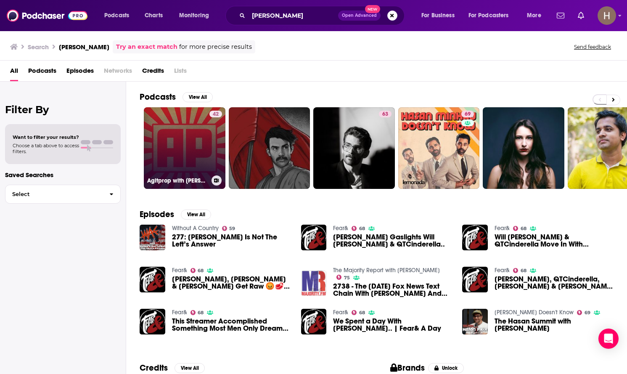
click at [195, 135] on link "42 Agitprop with Hasan Piker" at bounding box center [185, 148] width 82 height 82
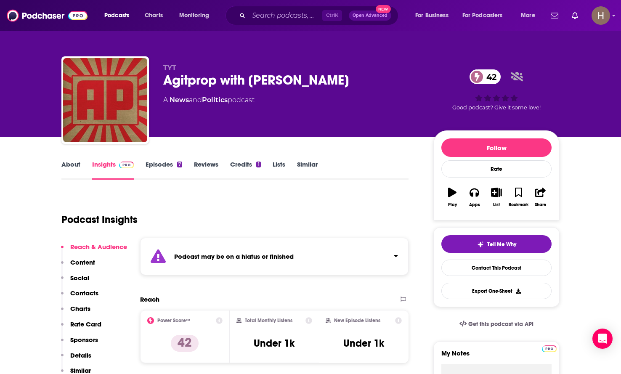
click at [177, 164] on div "7" at bounding box center [179, 165] width 5 height 6
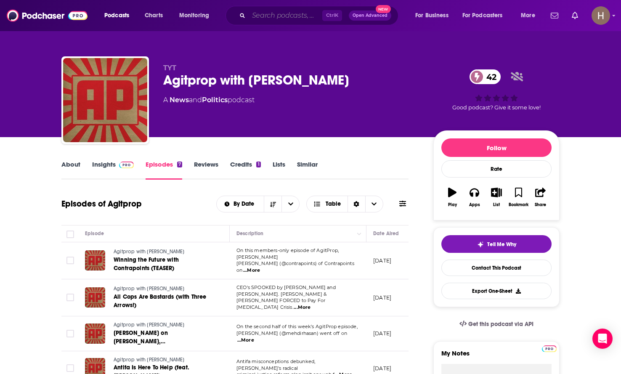
click at [269, 13] on input "Search podcasts, credits, & more..." at bounding box center [286, 15] width 74 height 13
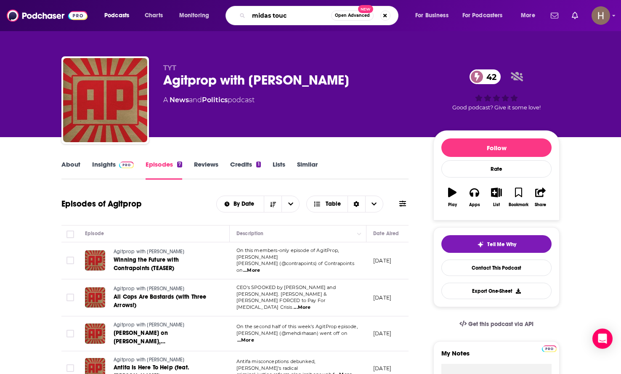
type input "midas touch"
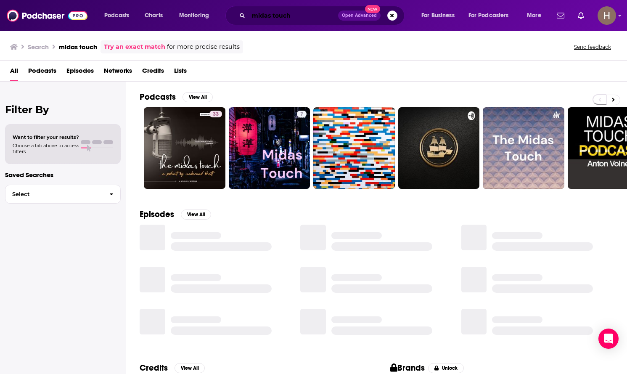
click at [271, 14] on input "midas touch" at bounding box center [294, 15] width 90 height 13
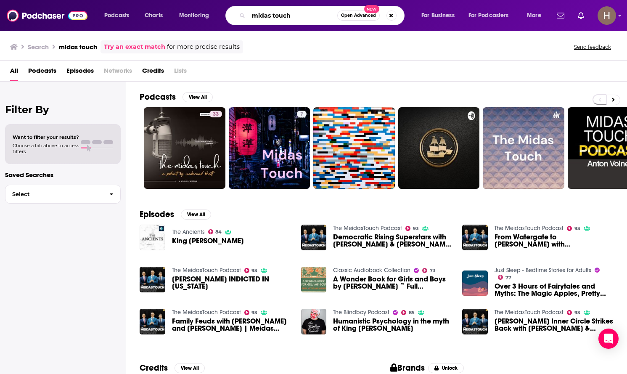
click at [265, 17] on input "midas touch" at bounding box center [293, 15] width 89 height 13
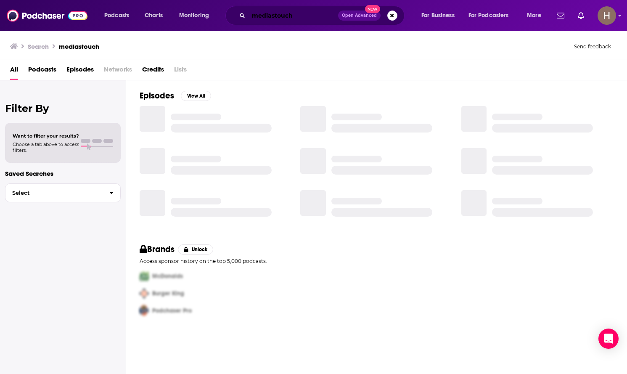
click at [273, 17] on input "mediastouch" at bounding box center [294, 15] width 90 height 13
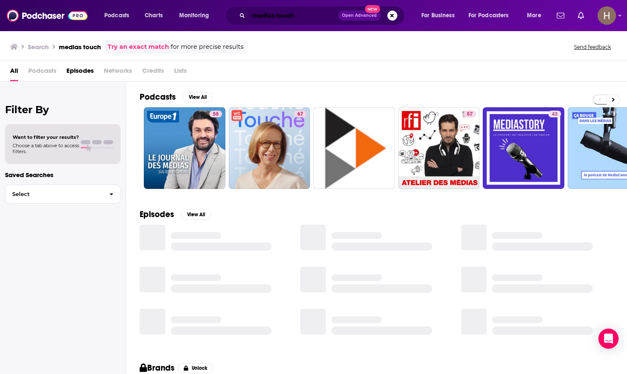
click at [284, 18] on input "medias touch" at bounding box center [294, 15] width 90 height 13
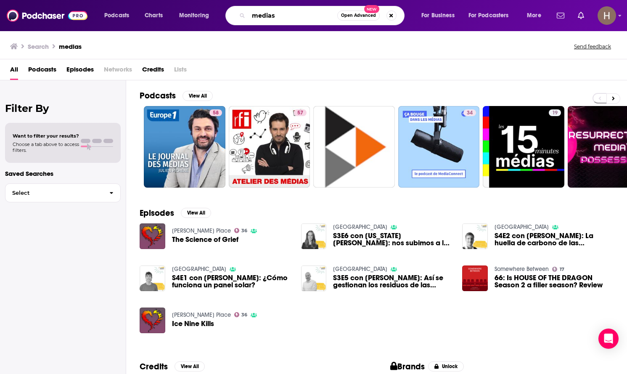
click at [275, 16] on input "medias" at bounding box center [293, 15] width 89 height 13
paste input "MeidasTouch"
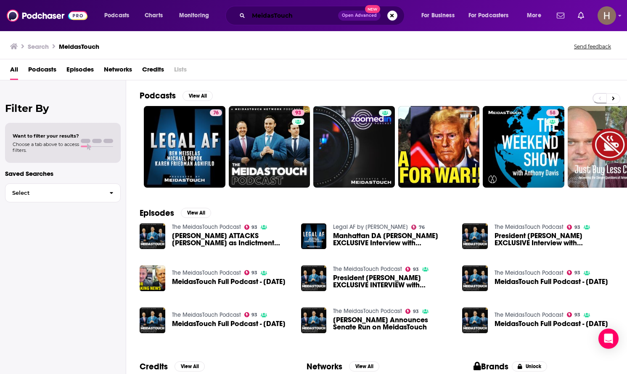
click at [275, 15] on input "MeidasTouch" at bounding box center [294, 15] width 90 height 13
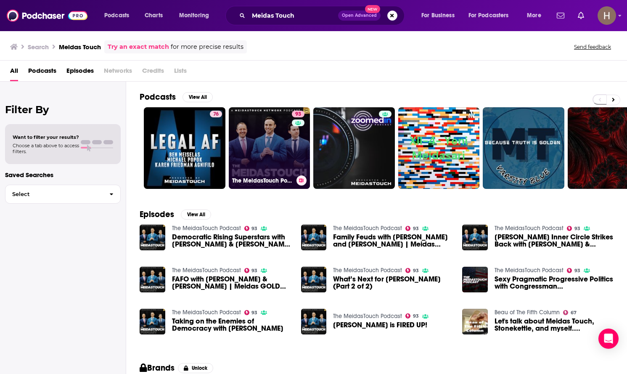
click at [300, 183] on button at bounding box center [302, 180] width 10 height 10
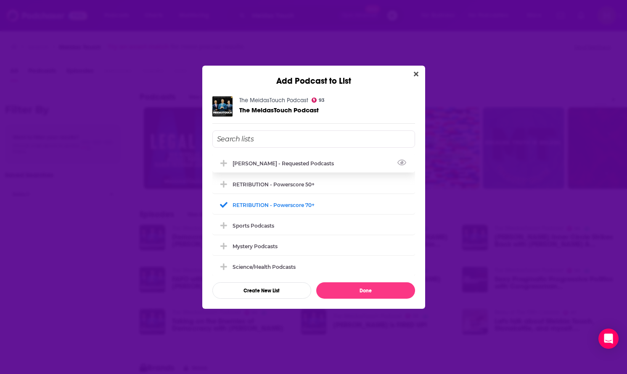
click at [250, 165] on div "[PERSON_NAME] - Requested Podcasts" at bounding box center [286, 163] width 106 height 6
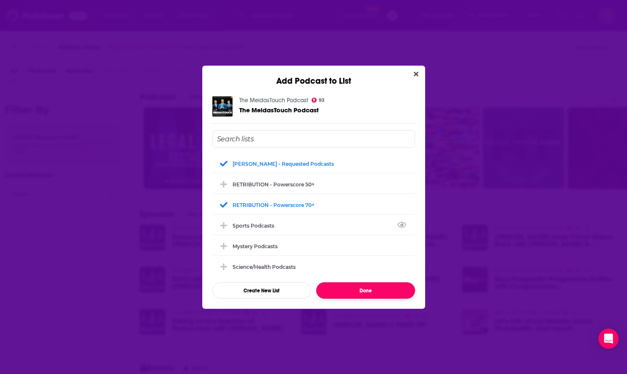
click at [363, 289] on button "Done" at bounding box center [365, 290] width 99 height 16
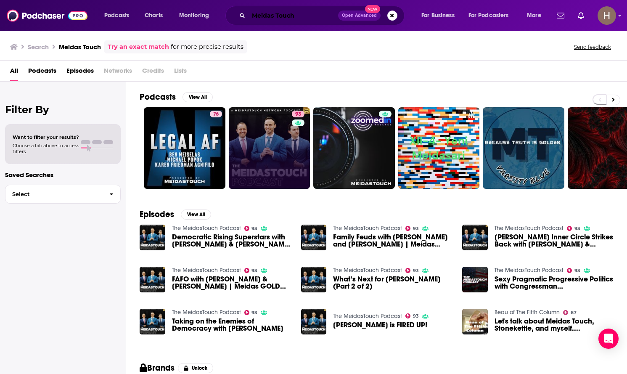
click at [282, 13] on input "Meidas Touch" at bounding box center [294, 15] width 90 height 13
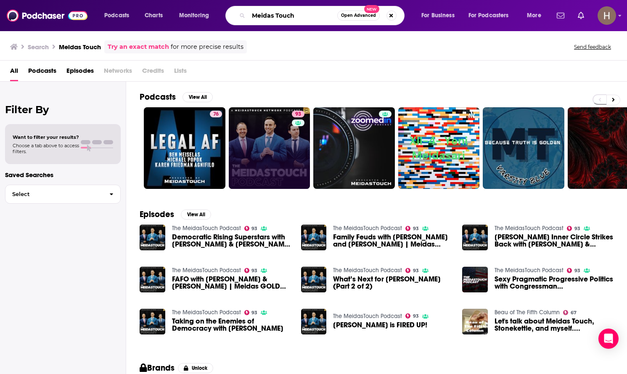
click at [282, 13] on input "Meidas Touch" at bounding box center [293, 15] width 89 height 13
click at [305, 11] on input "Meidas Touch" at bounding box center [293, 15] width 89 height 13
type input "brian tyler cohen"
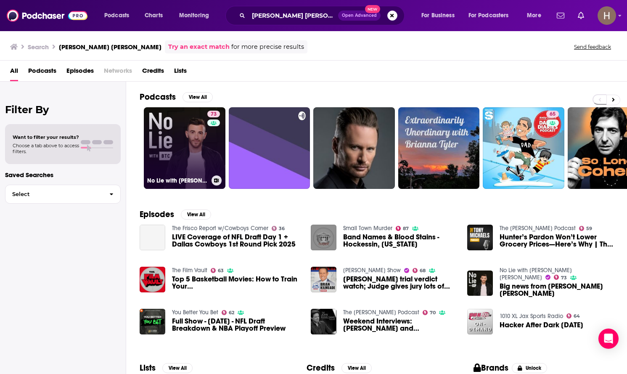
click at [186, 133] on link "73 No Lie with Brian Tyler Cohen" at bounding box center [185, 148] width 82 height 82
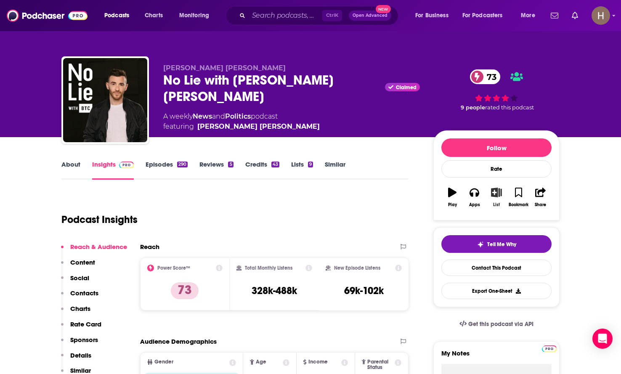
click at [496, 192] on icon "button" at bounding box center [496, 192] width 11 height 9
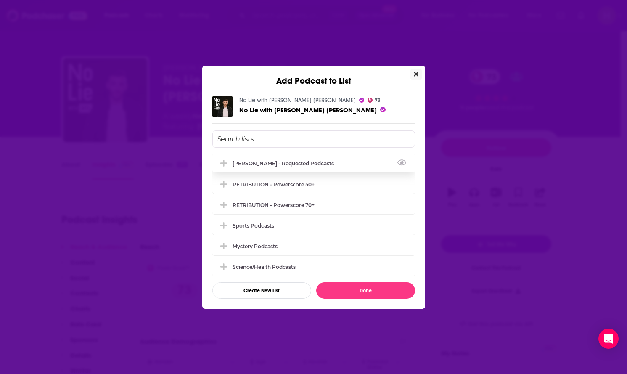
click at [246, 159] on div "[PERSON_NAME] - Requested Podcasts" at bounding box center [313, 163] width 203 height 19
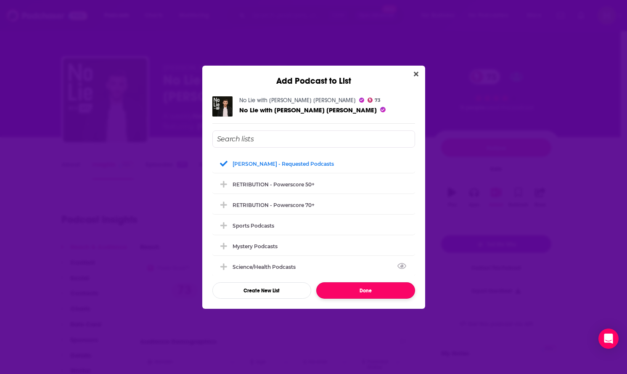
click at [359, 292] on button "Done" at bounding box center [365, 290] width 99 height 16
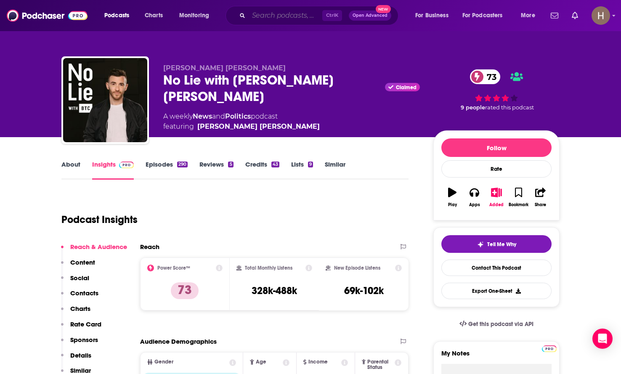
click at [293, 16] on input "Search podcasts, credits, & more..." at bounding box center [286, 15] width 74 height 13
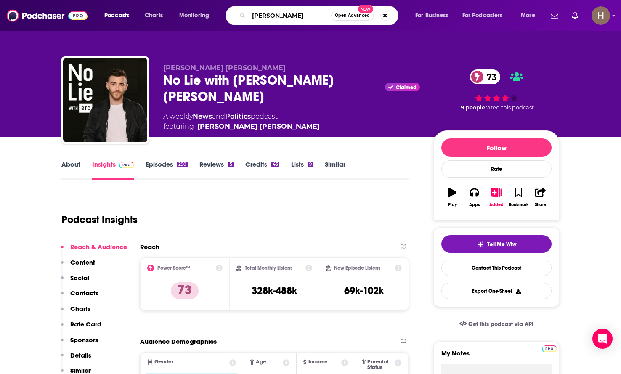
type input "david furm"
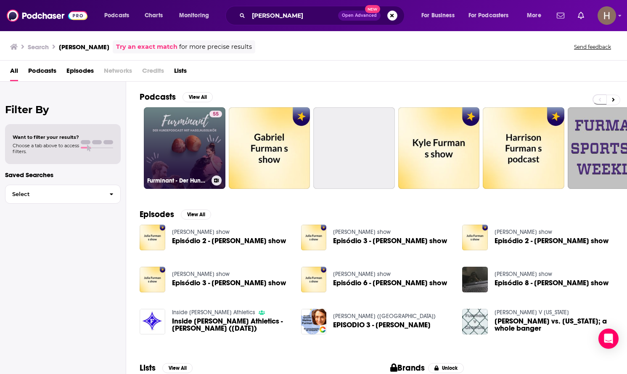
click at [188, 150] on link "55 Furminant - Der Hundepodcast mit Haselnusslikör." at bounding box center [185, 148] width 82 height 82
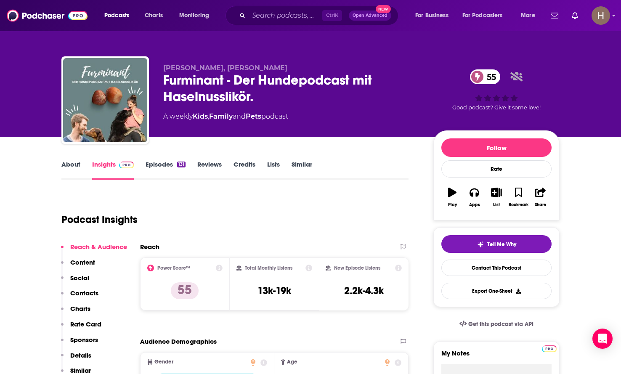
click at [334, 239] on div "Podcast Insights" at bounding box center [234, 218] width 347 height 50
click at [280, 14] on input "Search podcasts, credits, & more..." at bounding box center [286, 15] width 74 height 13
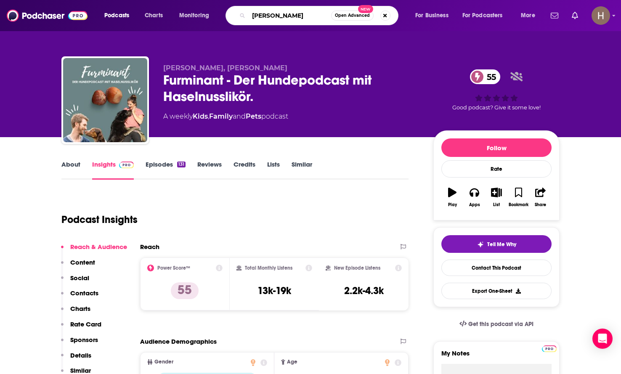
type input "[PERSON_NAME]"
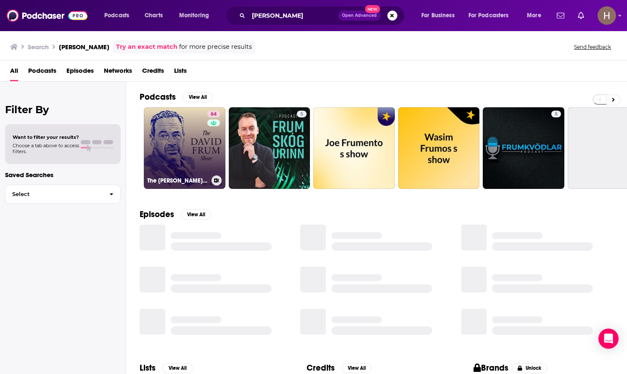
click at [196, 143] on link "64 The David Frum Show" at bounding box center [185, 148] width 82 height 82
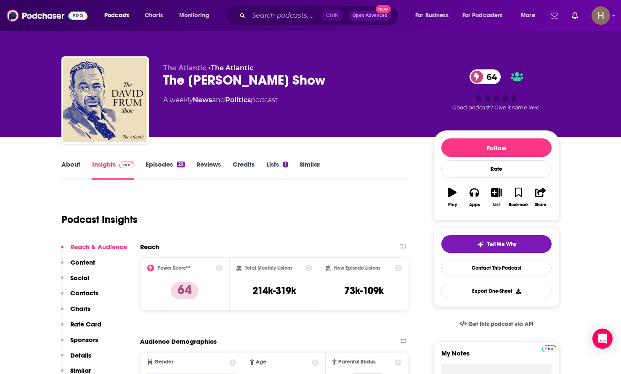
click at [152, 163] on link "Episodes 29" at bounding box center [165, 169] width 39 height 19
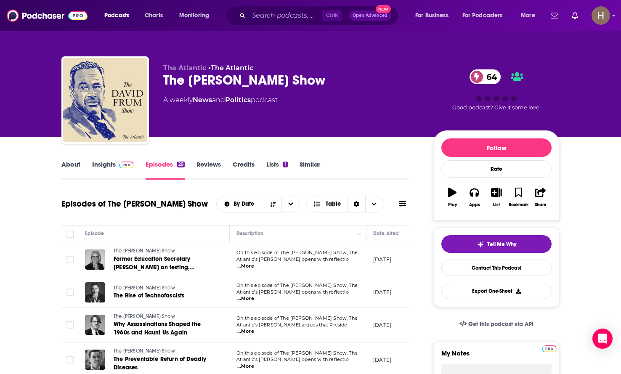
click at [104, 166] on link "Insights" at bounding box center [113, 169] width 42 height 19
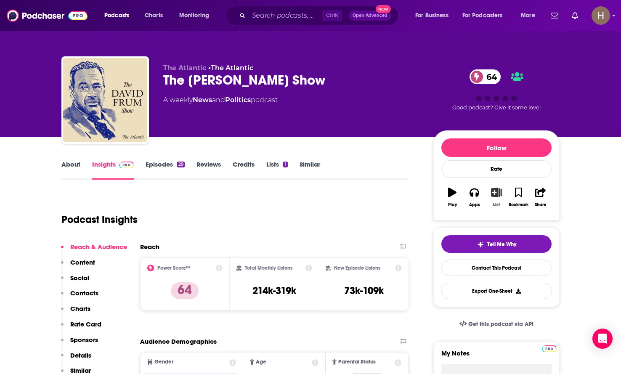
click at [496, 196] on icon "button" at bounding box center [496, 192] width 11 height 9
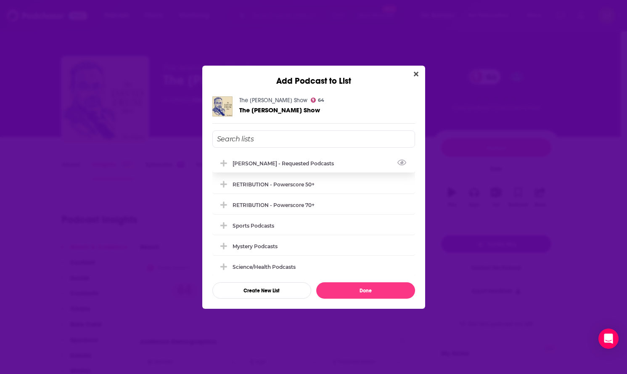
click at [249, 161] on div "[PERSON_NAME] - Requested Podcasts" at bounding box center [286, 163] width 106 height 6
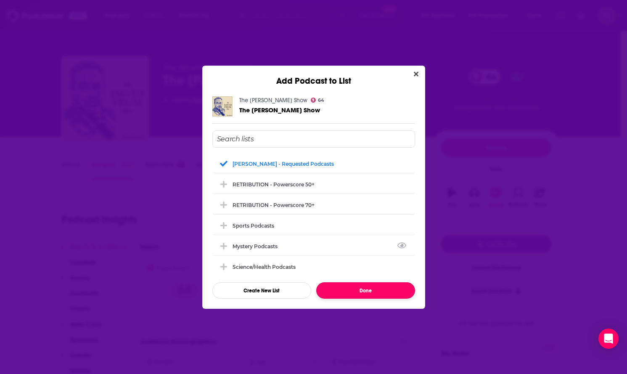
click at [355, 293] on button "Done" at bounding box center [365, 290] width 99 height 16
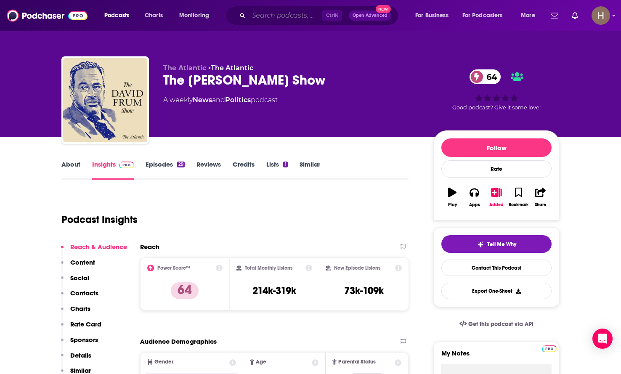
click at [279, 17] on input "Search podcasts, credits, & more..." at bounding box center [286, 15] width 74 height 13
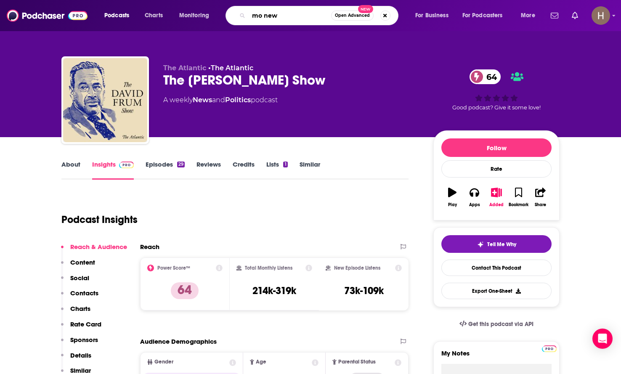
type input "mo news"
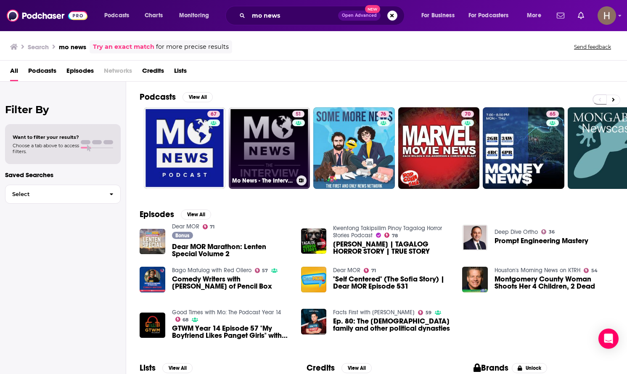
click at [276, 138] on link "51 Mo News - The Interview" at bounding box center [270, 148] width 82 height 82
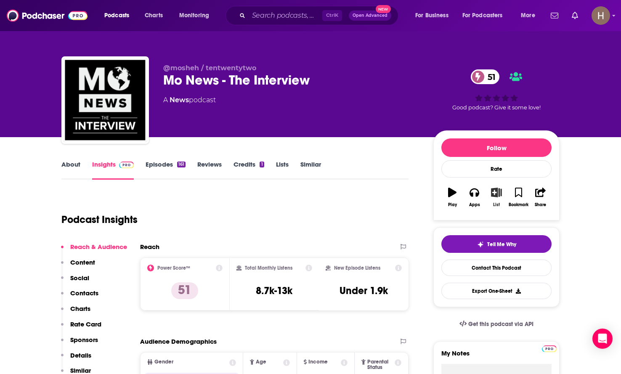
click at [500, 196] on icon "button" at bounding box center [496, 192] width 11 height 9
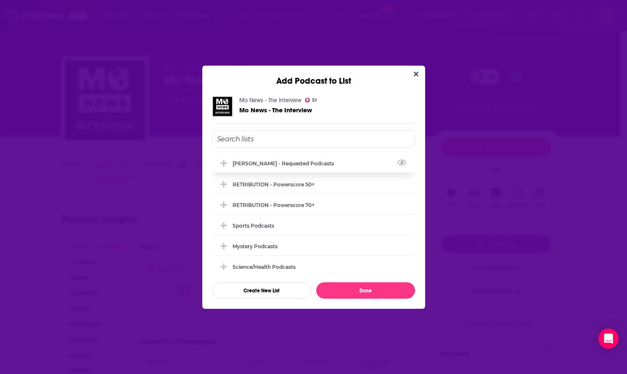
click at [277, 156] on div "[PERSON_NAME] - Requested Podcasts" at bounding box center [313, 163] width 203 height 19
click at [350, 300] on div "Mo News - The Interview 51 Mo News - The Interview Jon Karl - Requested Podcast…" at bounding box center [313, 197] width 223 height 223
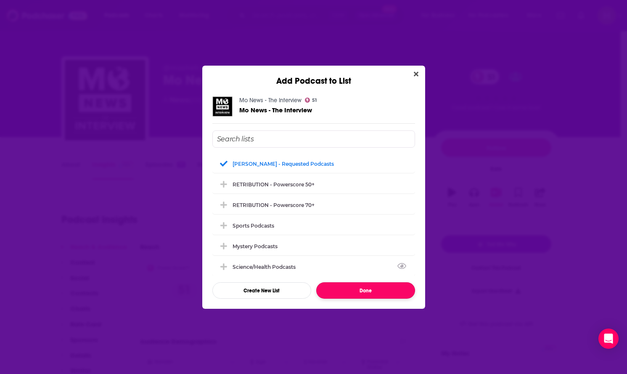
click at [348, 295] on button "Done" at bounding box center [365, 290] width 99 height 16
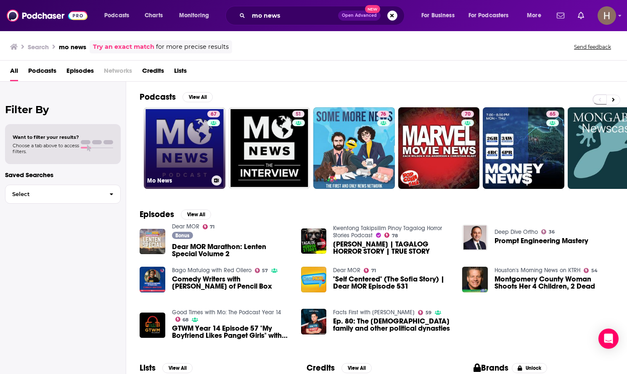
click at [175, 160] on link "67 Mo News" at bounding box center [185, 148] width 82 height 82
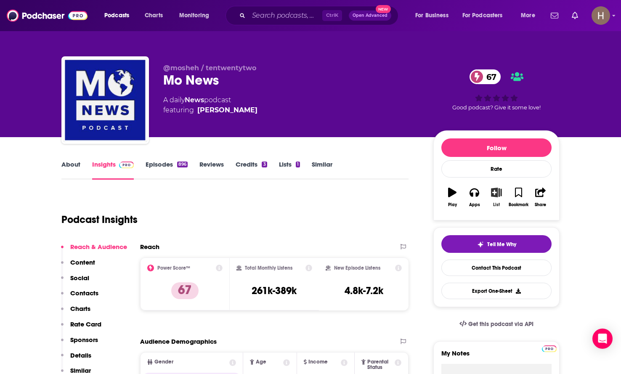
click at [493, 201] on button "List" at bounding box center [496, 197] width 22 height 30
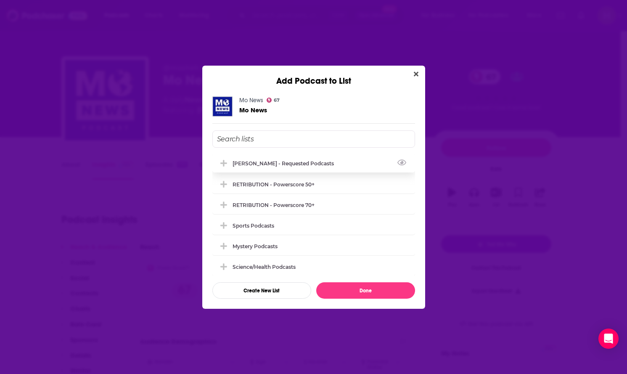
click at [278, 166] on div "[PERSON_NAME] - Requested Podcasts" at bounding box center [286, 163] width 106 height 6
click at [342, 299] on div "Mo News 67 Mo News Jon Karl - Requested Podcasts RETRIBUTION - Powerscore 50+ R…" at bounding box center [313, 197] width 223 height 223
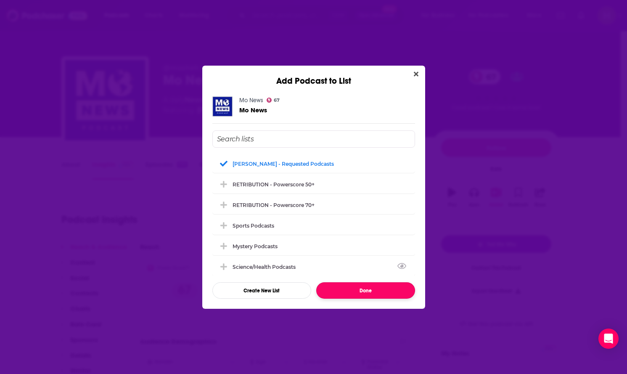
click at [341, 294] on button "Done" at bounding box center [365, 290] width 99 height 16
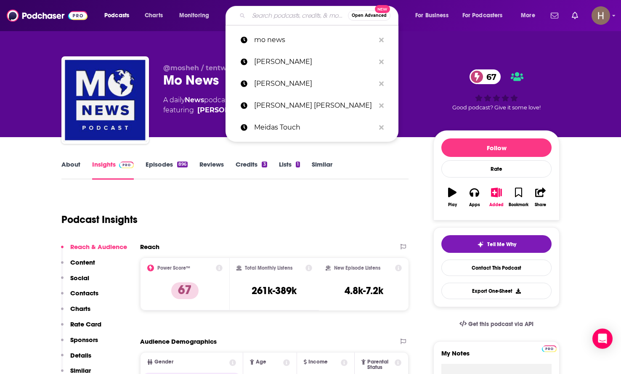
click at [267, 10] on input "Search podcasts, credits, & more..." at bounding box center [298, 15] width 99 height 13
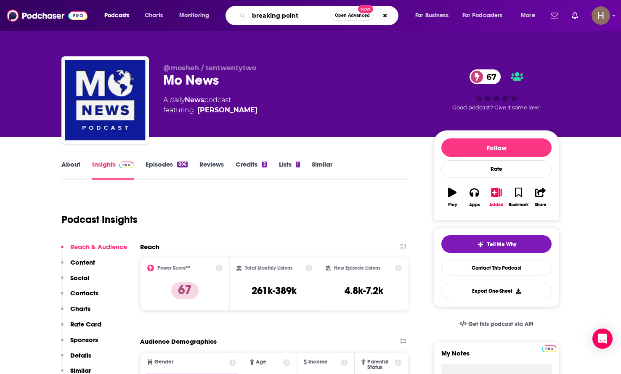
type input "breaking points"
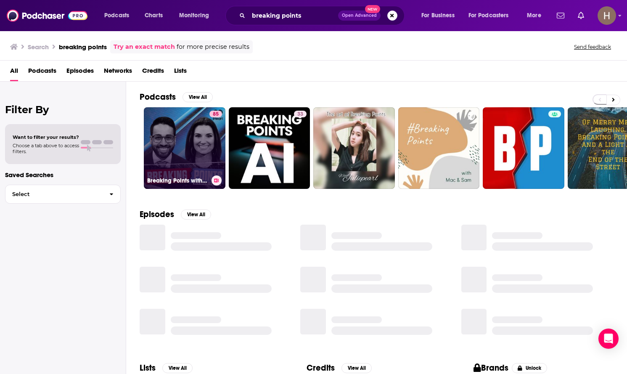
click at [186, 131] on link "85 Breaking Points with Krystal and Saagar" at bounding box center [185, 148] width 82 height 82
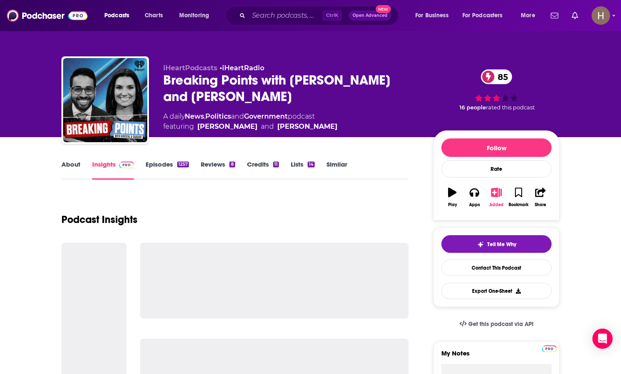
click at [497, 198] on button "Added" at bounding box center [496, 197] width 22 height 30
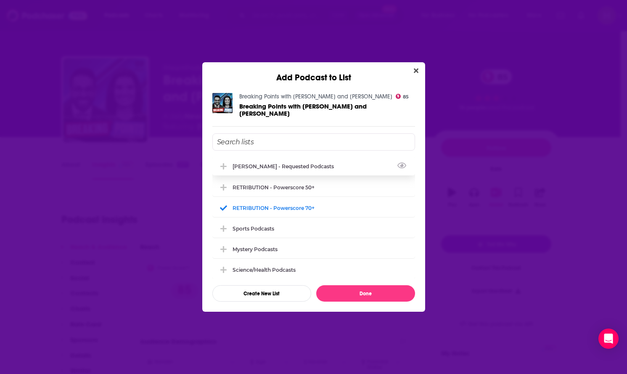
click at [265, 163] on div "[PERSON_NAME] - Requested Podcasts" at bounding box center [286, 166] width 106 height 6
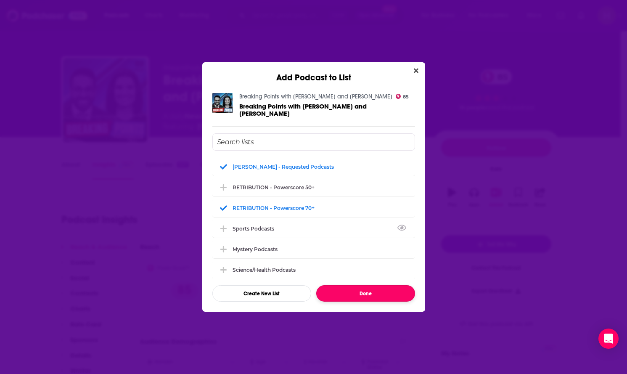
click at [366, 287] on button "Done" at bounding box center [365, 293] width 99 height 16
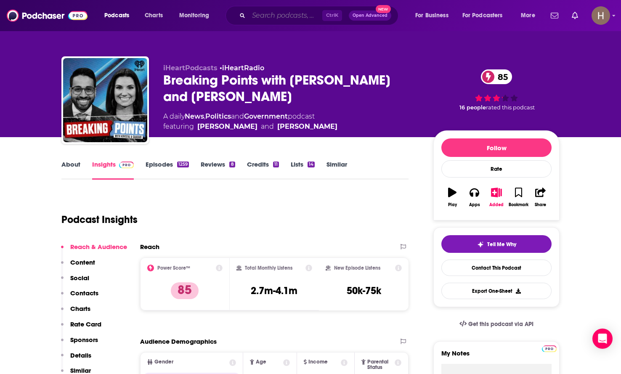
click at [302, 12] on input "Search podcasts, credits, & more..." at bounding box center [286, 15] width 74 height 13
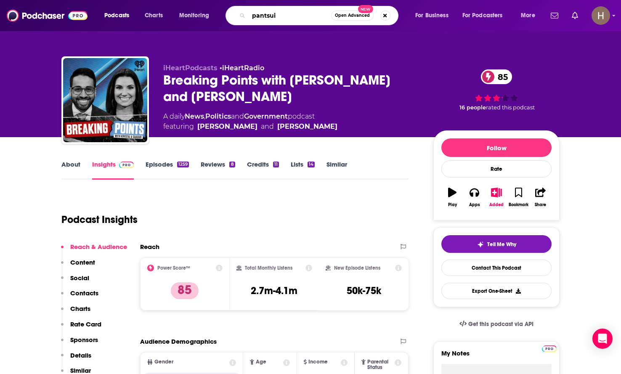
type input "pantsuit"
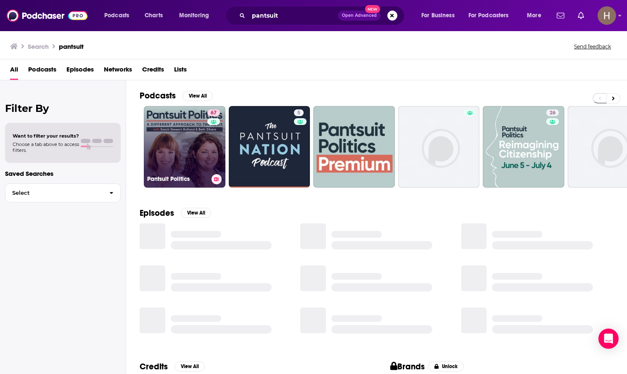
click at [185, 144] on link "67 Pantsuit Politics" at bounding box center [185, 147] width 82 height 82
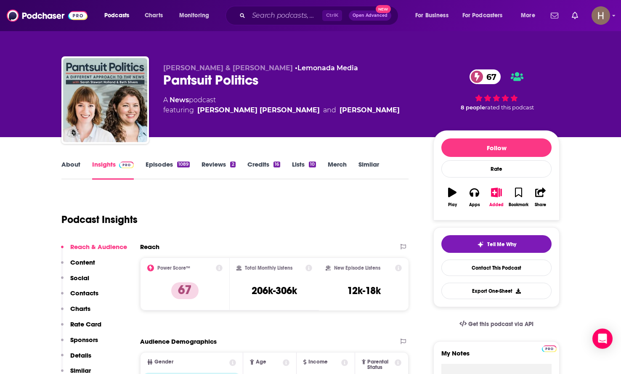
click at [76, 163] on link "About" at bounding box center [70, 169] width 19 height 19
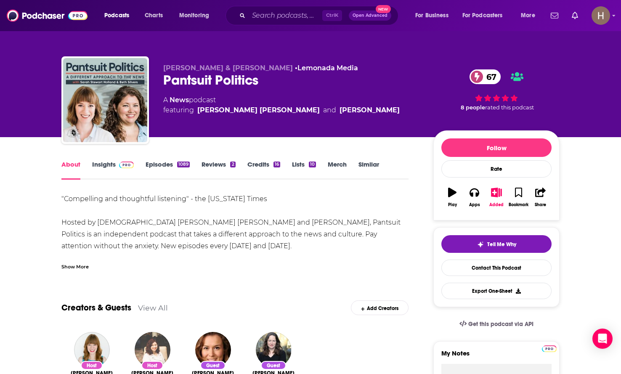
click at [98, 169] on link "Insights" at bounding box center [113, 169] width 42 height 19
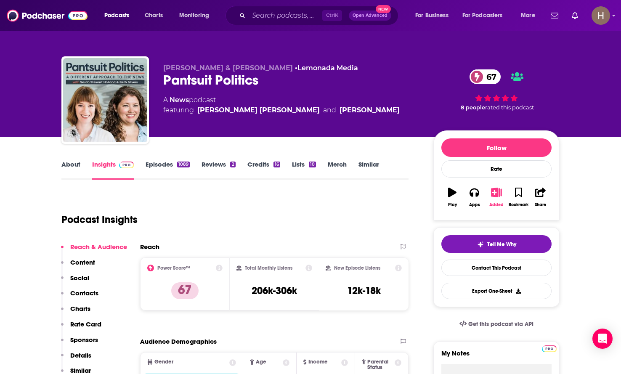
click at [499, 199] on button "Added" at bounding box center [496, 197] width 22 height 30
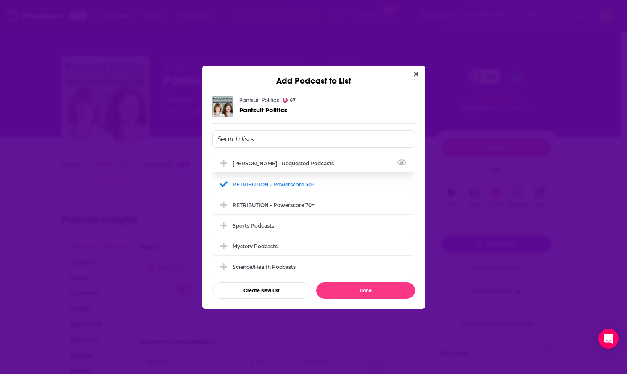
click at [250, 160] on div "[PERSON_NAME] - Requested Podcasts" at bounding box center [286, 163] width 106 height 6
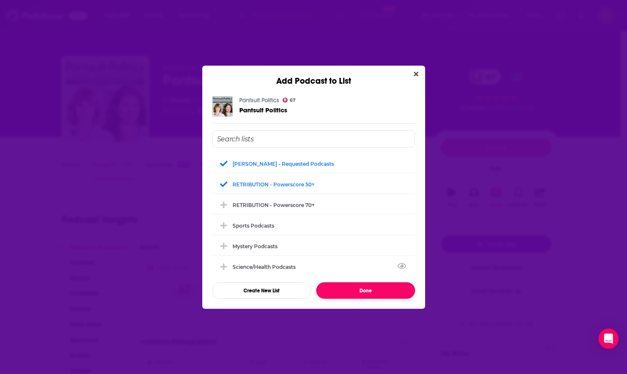
click at [376, 287] on button "Done" at bounding box center [365, 290] width 99 height 16
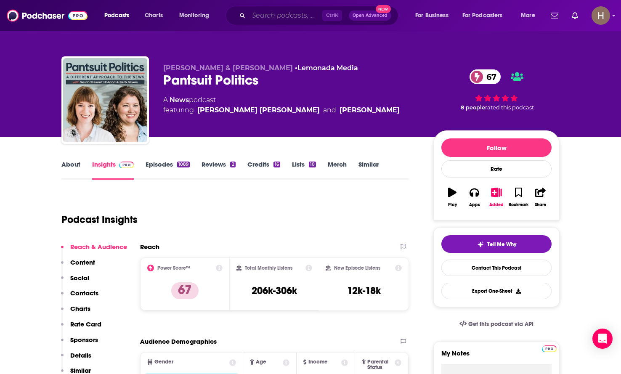
click at [276, 16] on input "Search podcasts, credits, & more..." at bounding box center [286, 15] width 74 height 13
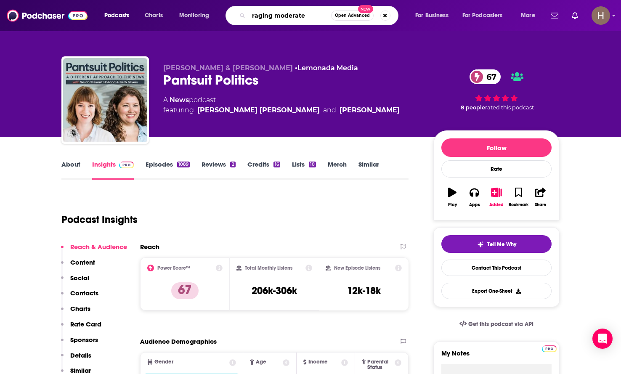
type input "raging moderates"
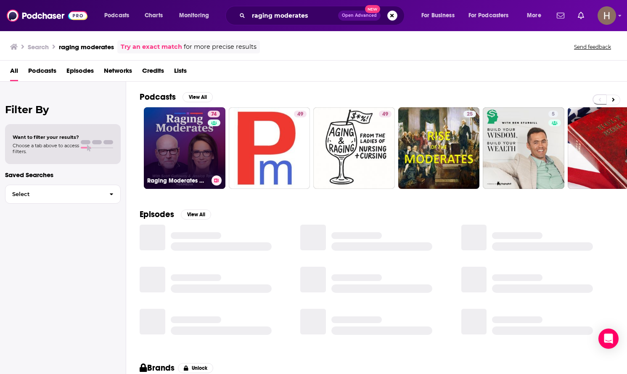
click at [215, 182] on icon at bounding box center [217, 180] width 5 height 4
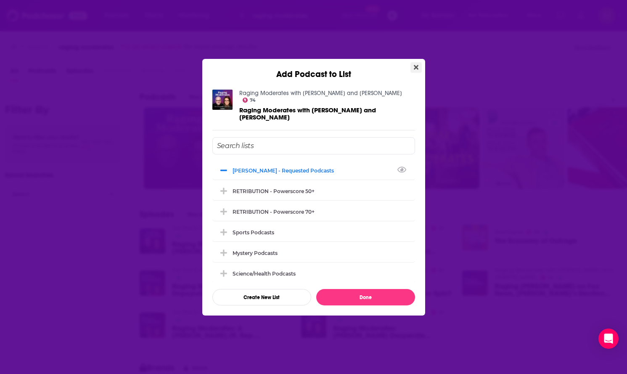
click at [417, 71] on icon "Close" at bounding box center [416, 67] width 5 height 7
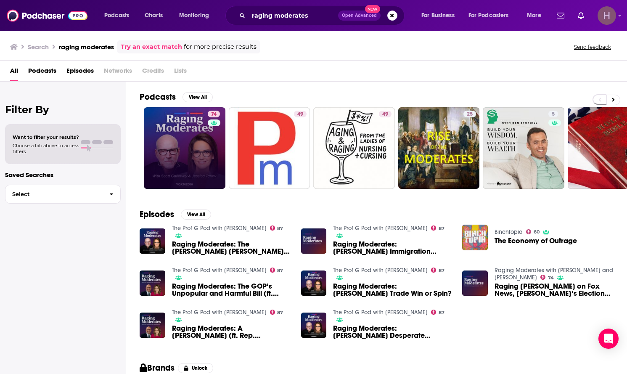
click at [611, 20] on img "Logged in as hpoole" at bounding box center [607, 15] width 19 height 19
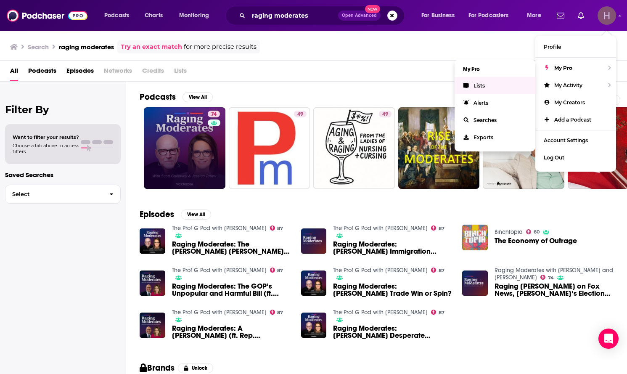
click at [498, 83] on link "Lists" at bounding box center [495, 85] width 81 height 17
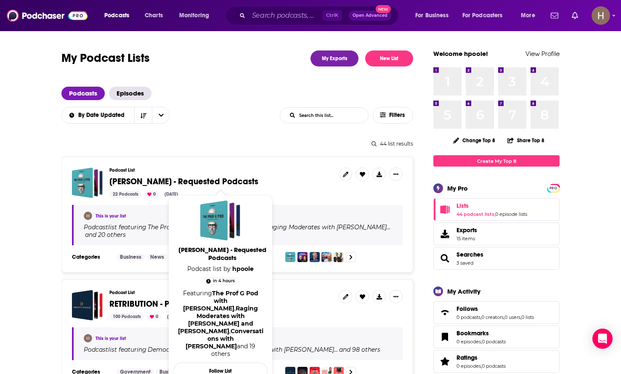
click at [153, 179] on span "[PERSON_NAME] - Requested Podcasts" at bounding box center [183, 181] width 149 height 11
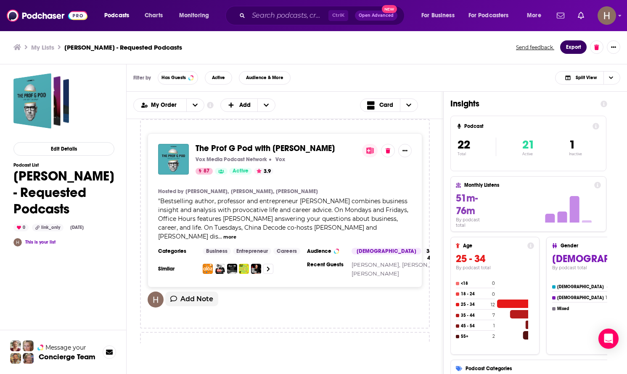
click at [574, 50] on button "Export" at bounding box center [573, 46] width 27 height 13
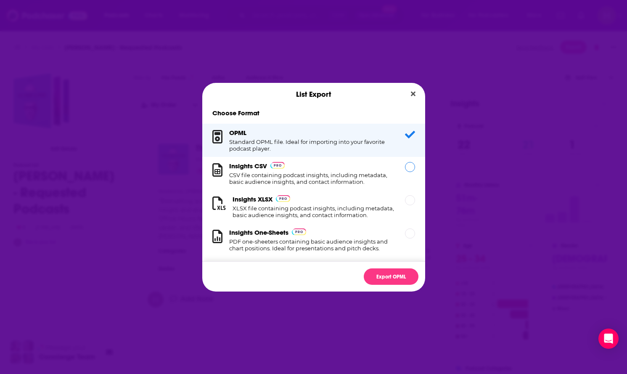
click at [382, 175] on h1 "CSV file containing podcast insights, including metadata, basic audience insigh…" at bounding box center [312, 178] width 166 height 13
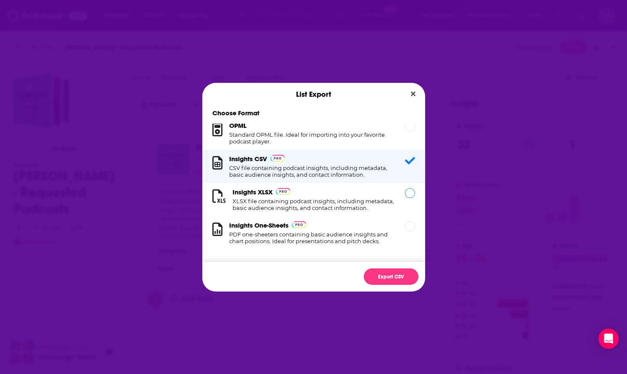
scroll to position [14, 0]
click at [339, 198] on h1 "XLSX file containing podcast insights, including metadata, basic audience insig…" at bounding box center [314, 204] width 162 height 13
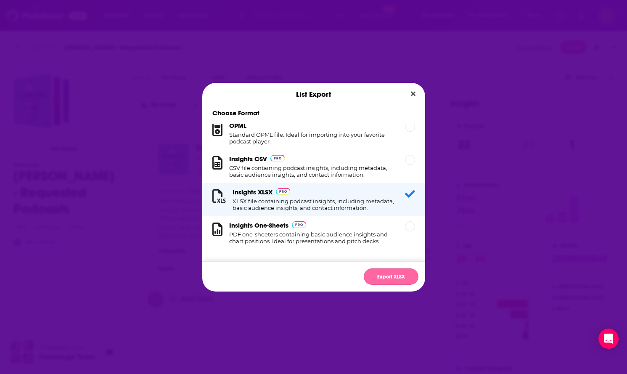
click at [398, 278] on button "Export XLSX" at bounding box center [391, 276] width 55 height 16
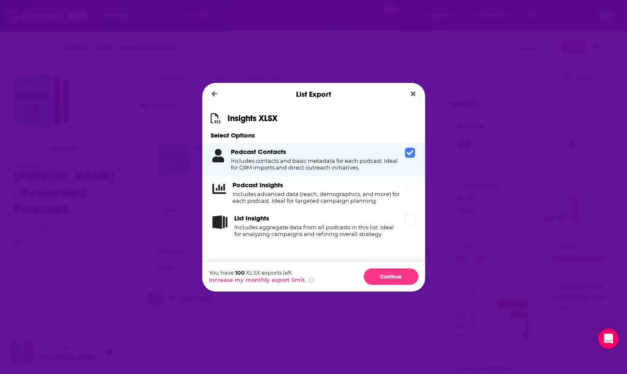
click at [408, 190] on span "Dialog" at bounding box center [410, 186] width 10 height 10
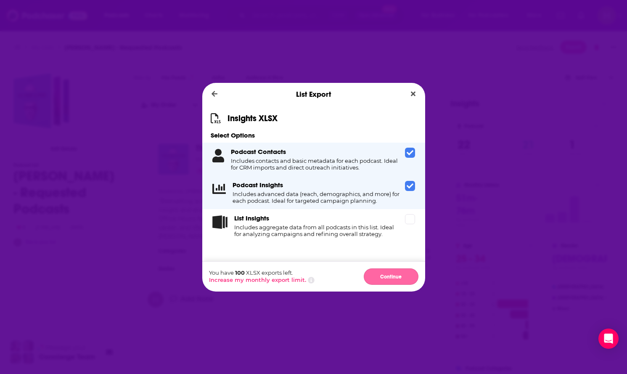
click at [390, 272] on button "Continue" at bounding box center [391, 276] width 55 height 16
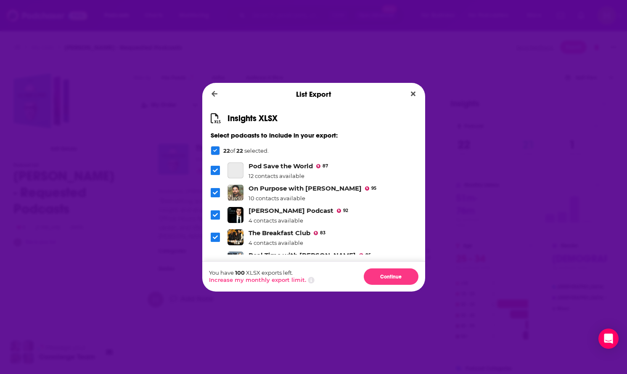
scroll to position [413, 0]
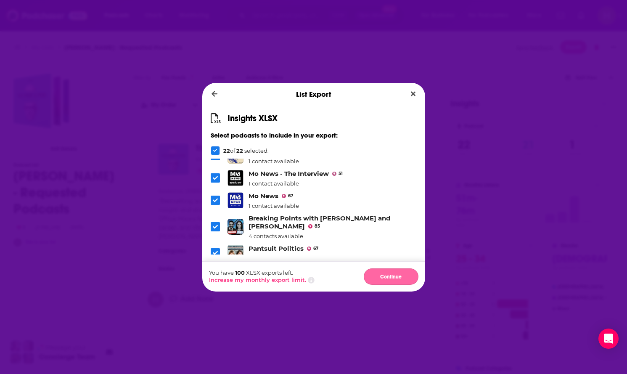
click at [388, 276] on button "Continue" at bounding box center [391, 276] width 55 height 16
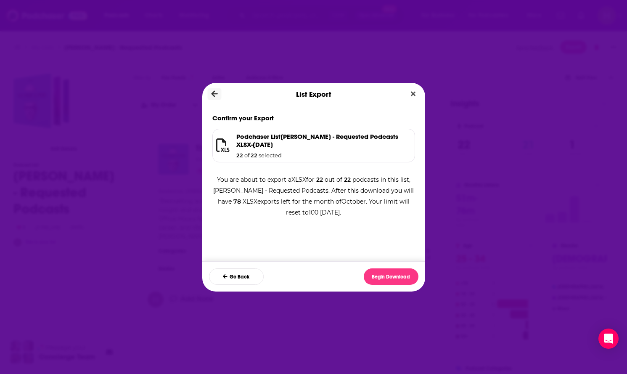
click at [216, 94] on icon "Dialog" at bounding box center [214, 93] width 6 height 6
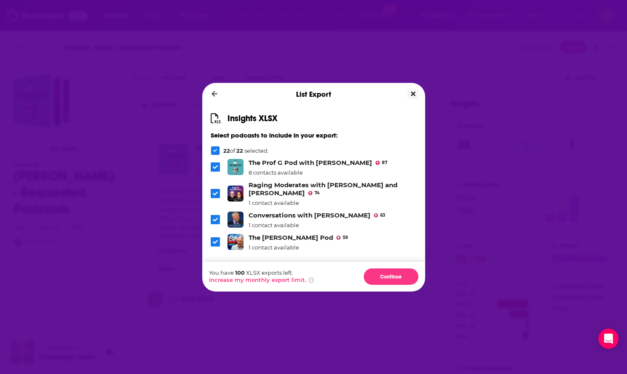
click at [416, 96] on button "Close" at bounding box center [413, 94] width 11 height 11
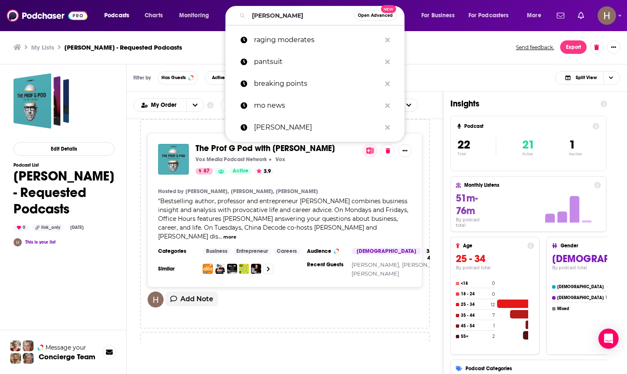
type input "[PERSON_NAME]"
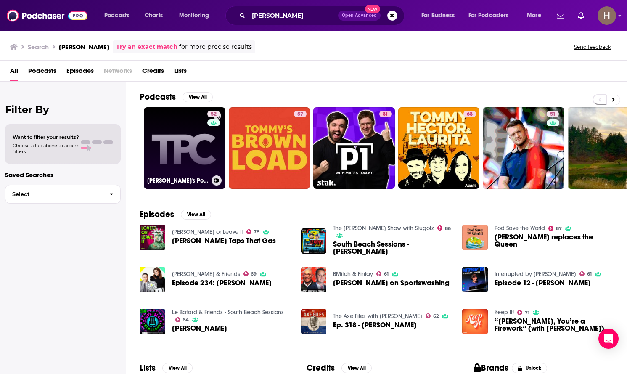
click at [183, 135] on link "52 [PERSON_NAME]'s PodCast" at bounding box center [185, 148] width 82 height 82
